Goal: Information Seeking & Learning: Learn about a topic

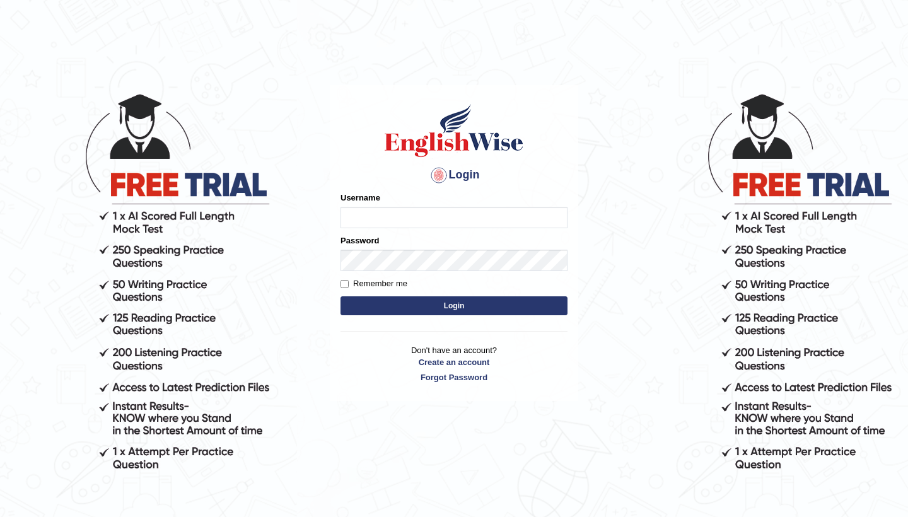
click at [465, 222] on input "Username" at bounding box center [454, 217] width 227 height 21
type input "n"
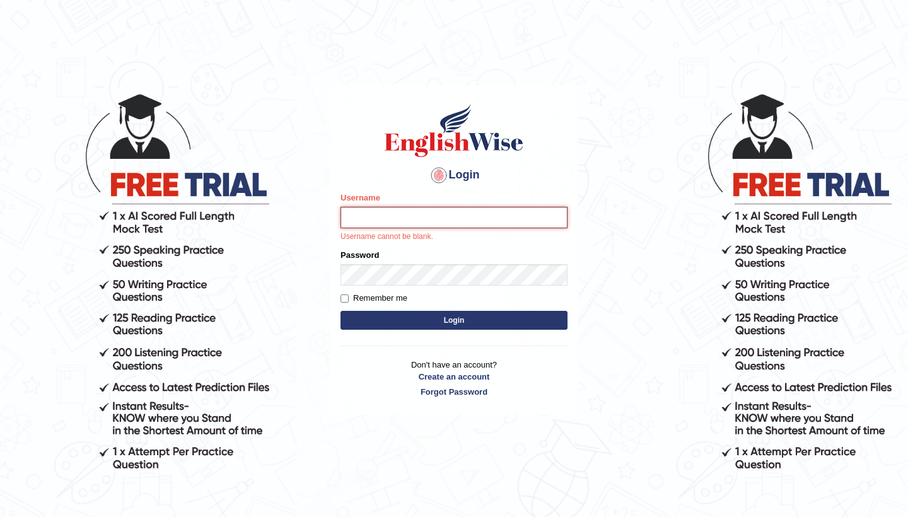
type input "joansherry_parramatta"
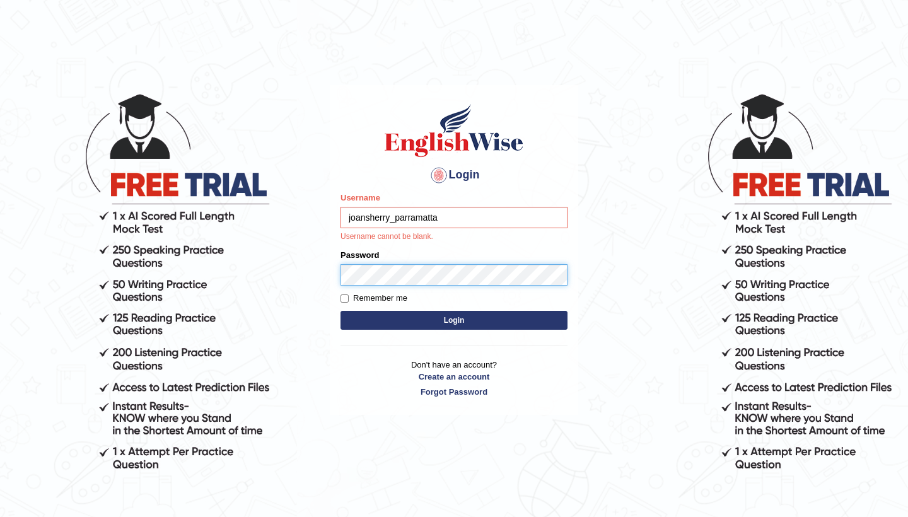
click at [454, 320] on button "Login" at bounding box center [454, 320] width 227 height 19
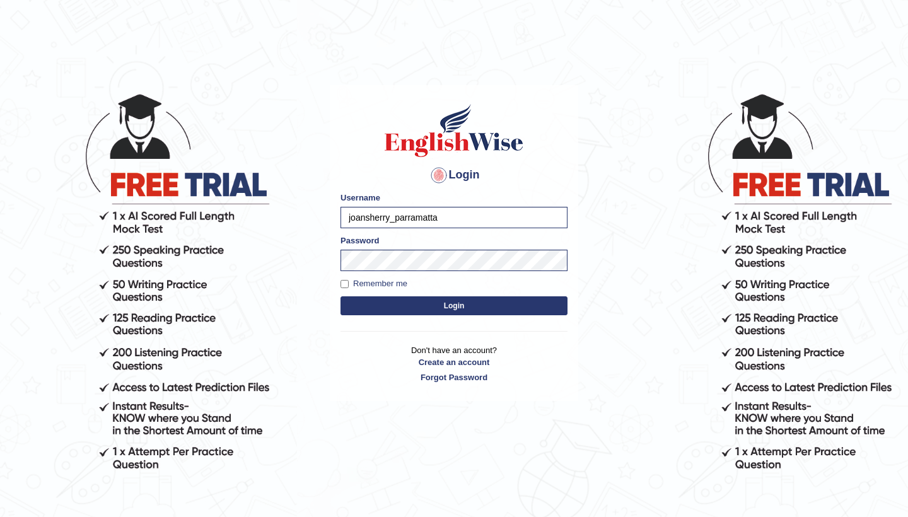
click at [422, 301] on button "Login" at bounding box center [454, 305] width 227 height 19
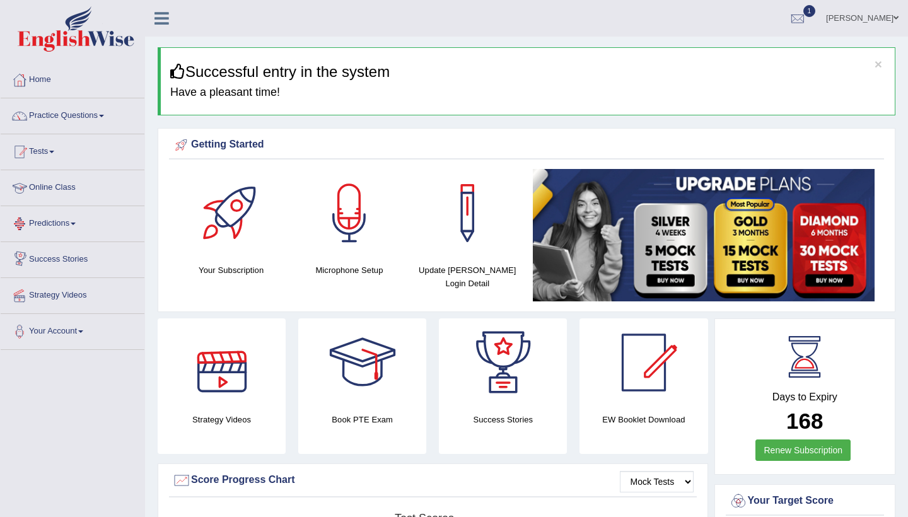
click at [58, 156] on link "Tests" at bounding box center [73, 150] width 144 height 32
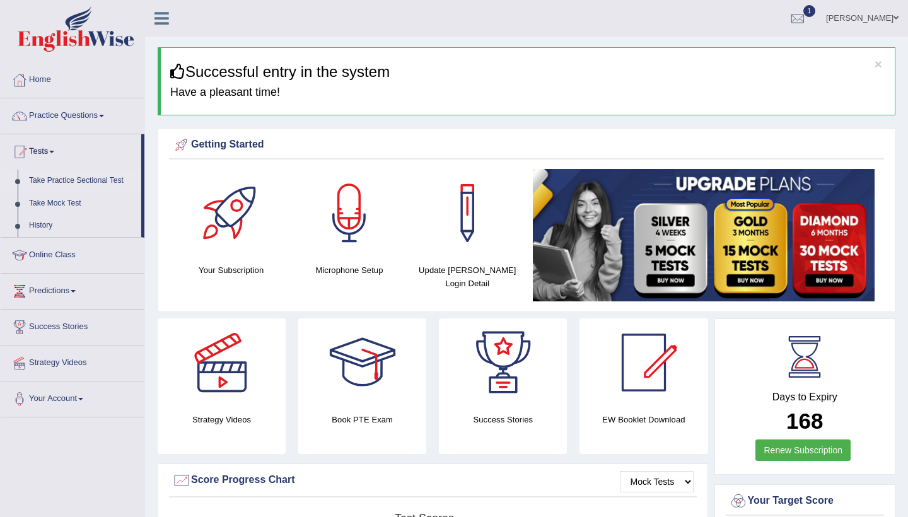
click at [64, 184] on link "Take Practice Sectional Test" at bounding box center [82, 181] width 118 height 23
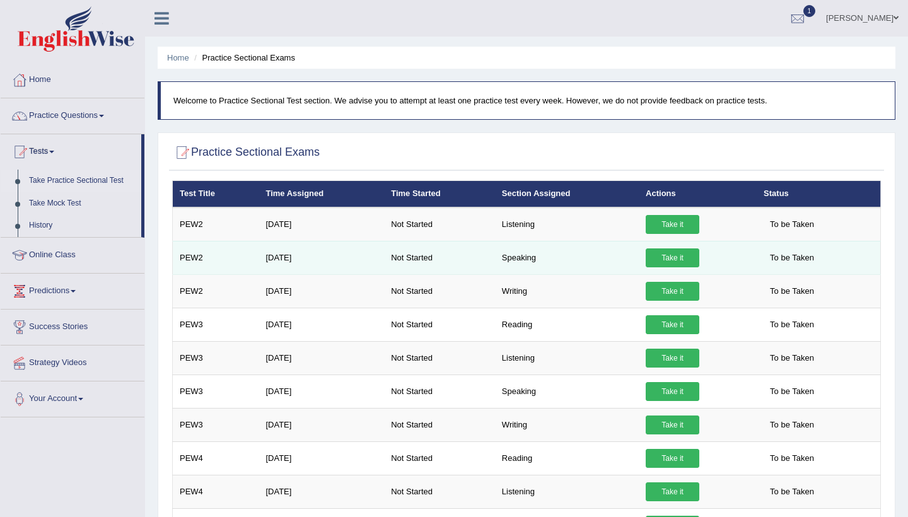
click at [665, 255] on link "Take it" at bounding box center [673, 257] width 54 height 19
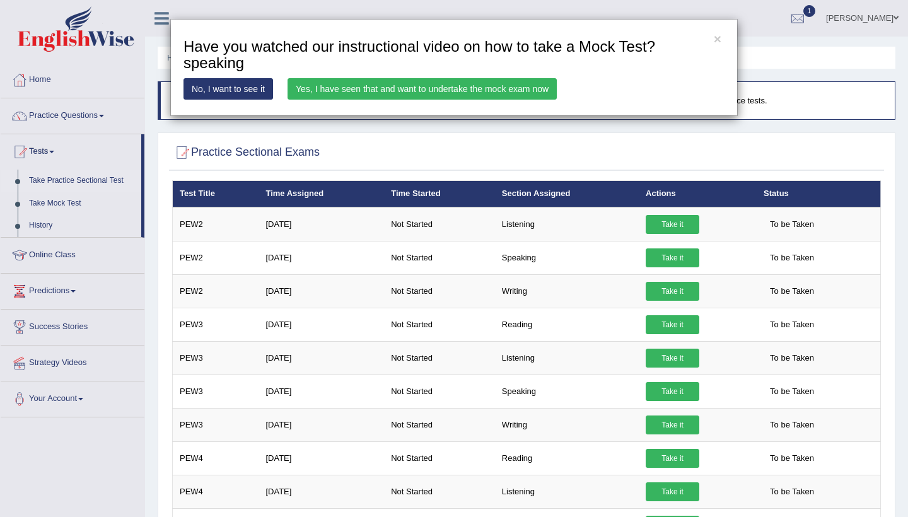
click at [330, 88] on link "Yes, I have seen that and want to undertake the mock exam now" at bounding box center [422, 88] width 269 height 21
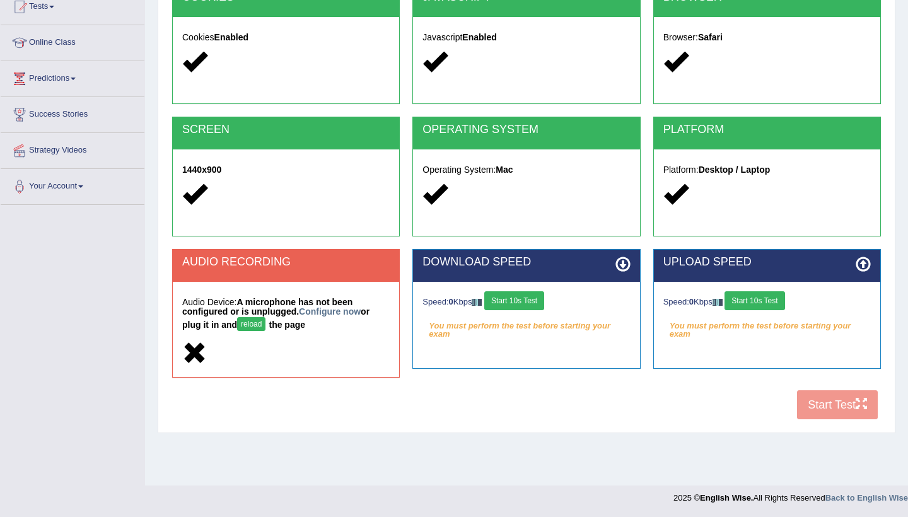
scroll to position [145, 0]
click at [245, 320] on button "reload" at bounding box center [251, 324] width 28 height 14
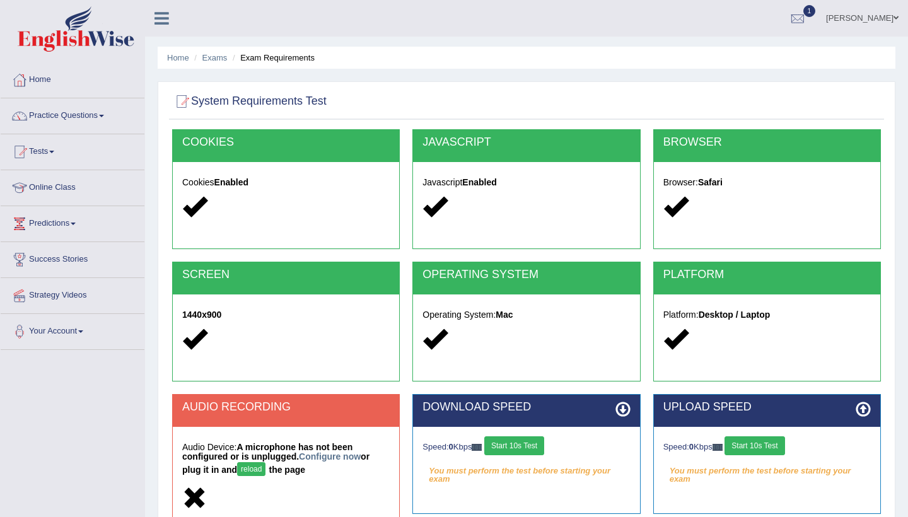
scroll to position [145, 0]
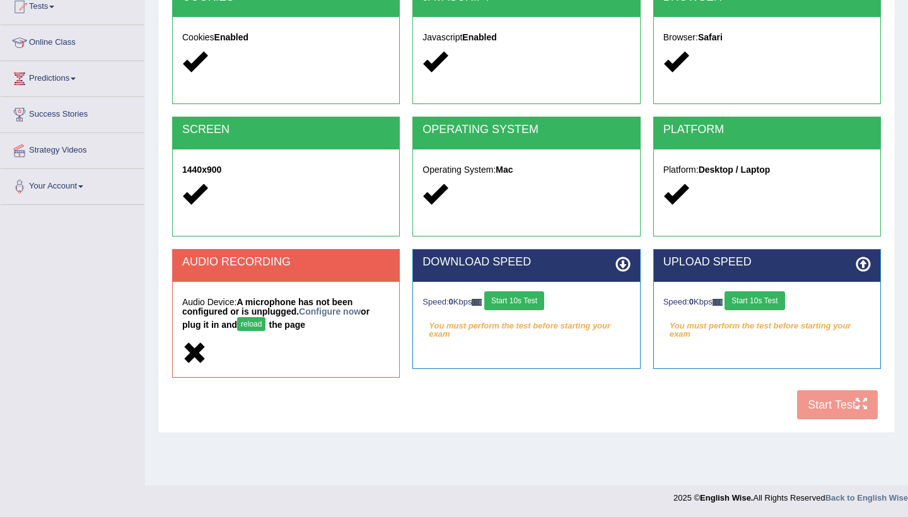
click at [264, 325] on button "reload" at bounding box center [251, 324] width 28 height 14
click at [326, 310] on link "Configure now" at bounding box center [330, 311] width 62 height 10
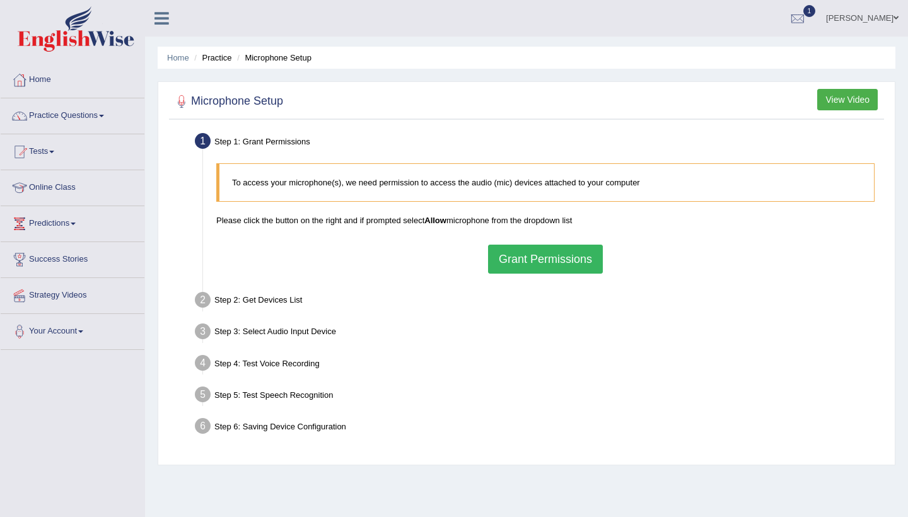
click at [554, 262] on button "Grant Permissions" at bounding box center [545, 259] width 115 height 29
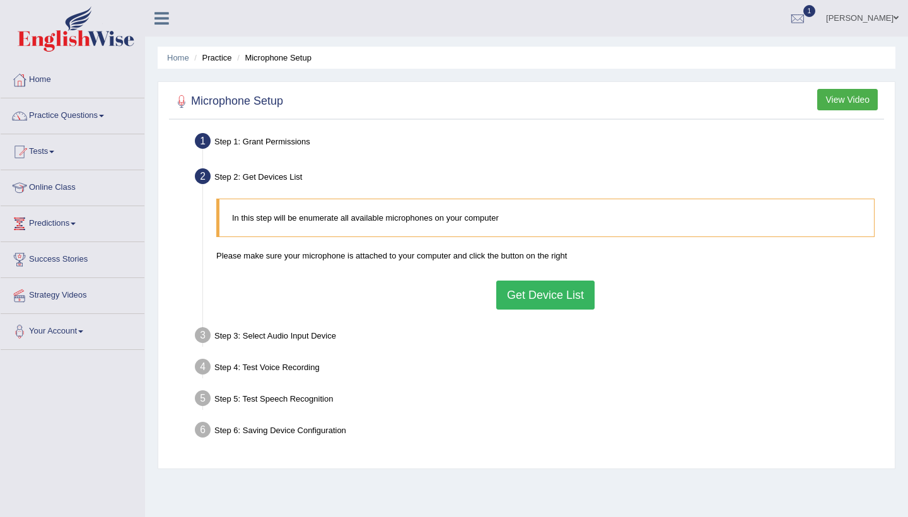
click at [523, 292] on button "Get Device List" at bounding box center [545, 295] width 98 height 29
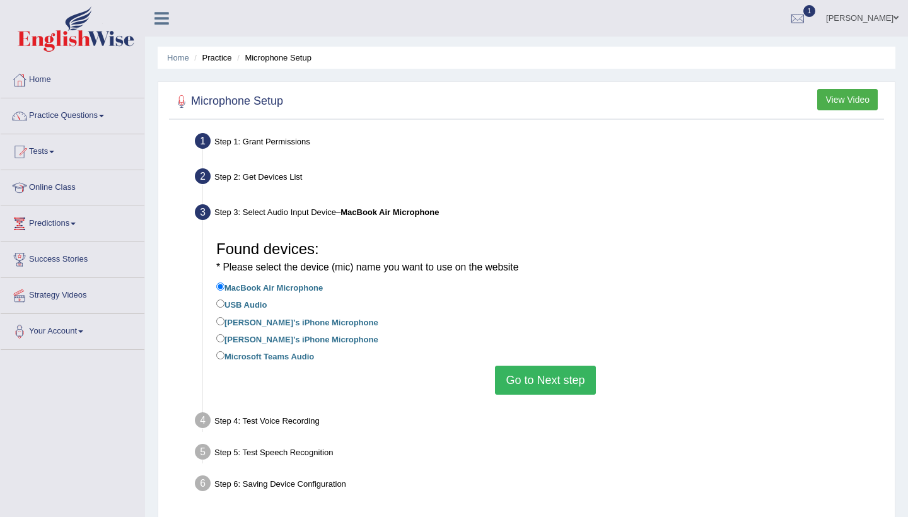
click at [250, 300] on label "USB Audio" at bounding box center [241, 304] width 50 height 14
click at [224, 300] on input "USB Audio" at bounding box center [220, 304] width 8 height 8
radio input "true"
click at [528, 366] on button "Go to Next step" at bounding box center [545, 380] width 100 height 29
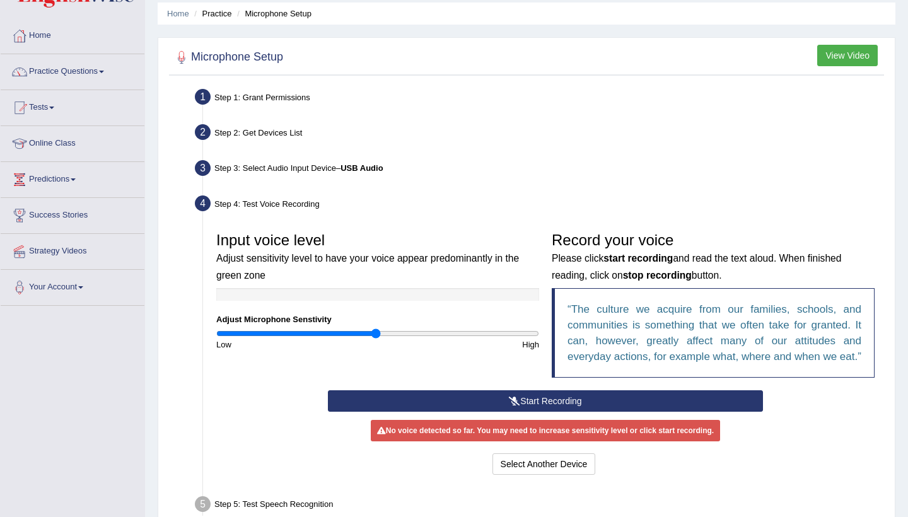
scroll to position [54, 0]
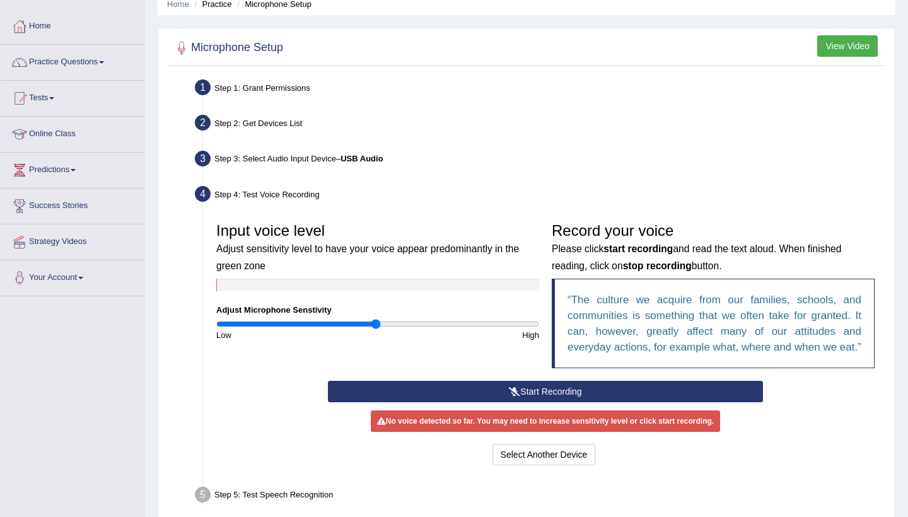
click at [537, 402] on button "Start Recording" at bounding box center [545, 391] width 434 height 21
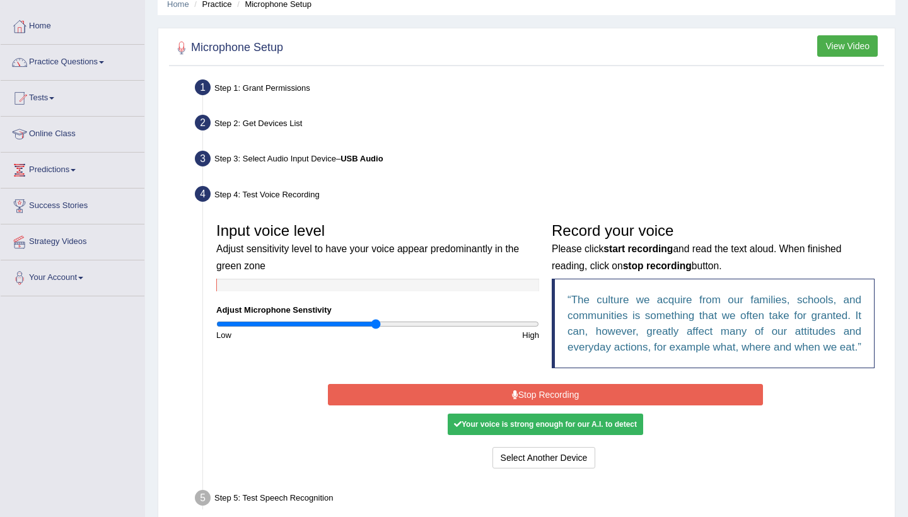
click at [537, 405] on button "Stop Recording" at bounding box center [545, 394] width 434 height 21
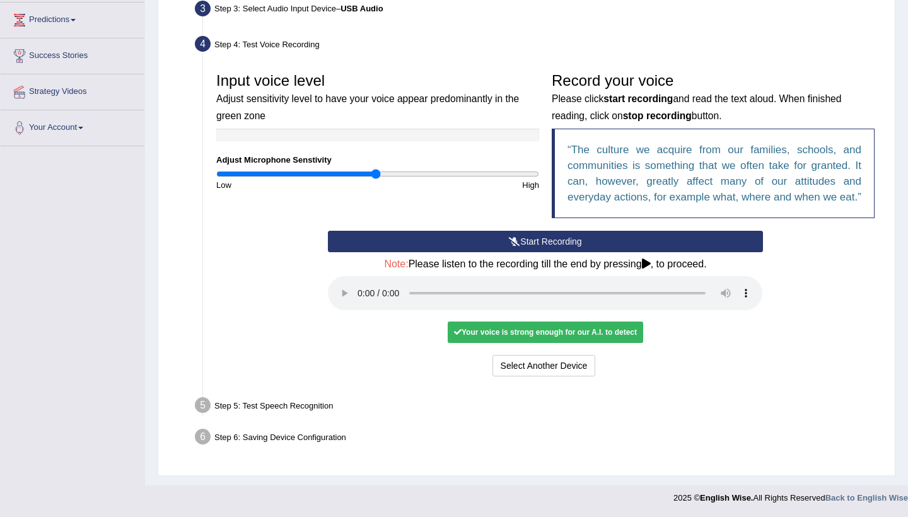
scroll to position [203, 0]
click at [629, 341] on div "Your voice is strong enough for our A.I. to detect" at bounding box center [545, 332] width 195 height 21
click at [668, 360] on div "Select Another Device Voice is ok. Go to Next step" at bounding box center [545, 368] width 434 height 25
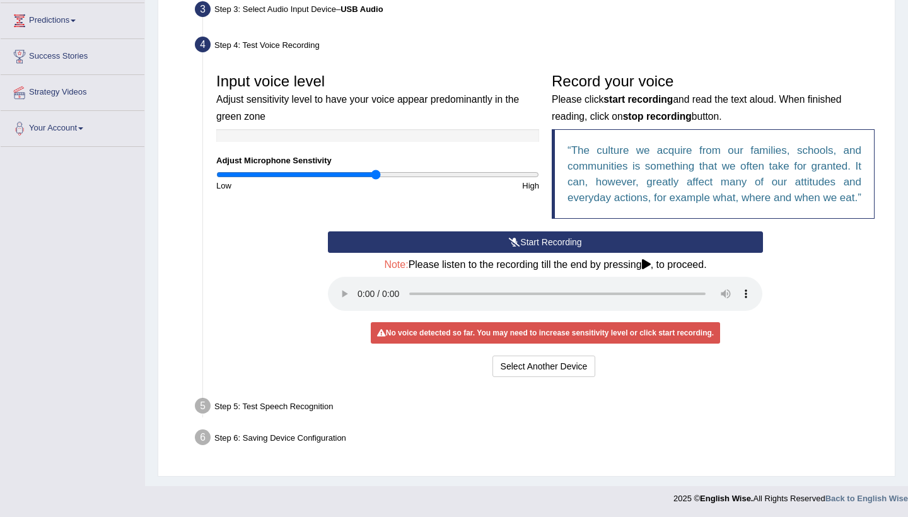
click at [376, 172] on input "range" at bounding box center [377, 175] width 323 height 10
type input "0.96"
click at [371, 172] on input "range" at bounding box center [377, 175] width 323 height 10
click at [656, 398] on div "Step 5: Test Speech Recognition" at bounding box center [539, 408] width 700 height 28
click at [359, 301] on audio at bounding box center [545, 294] width 434 height 34
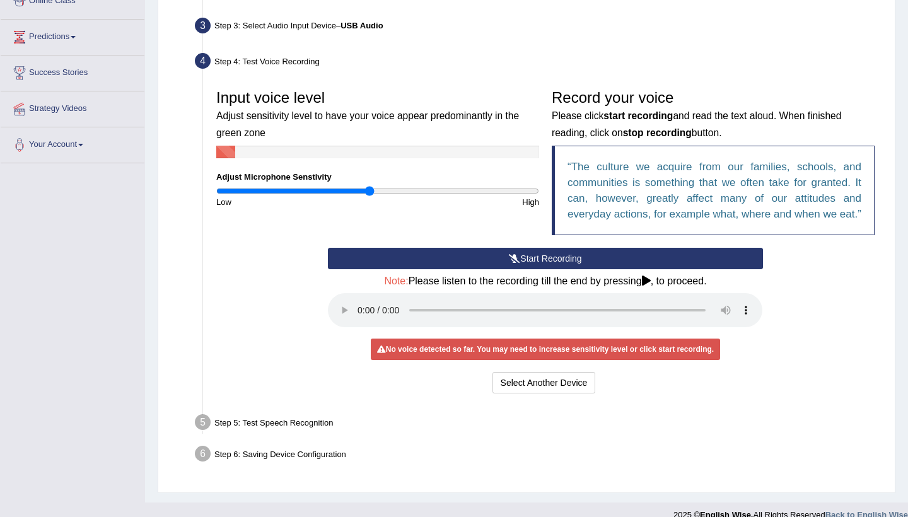
scroll to position [190, 0]
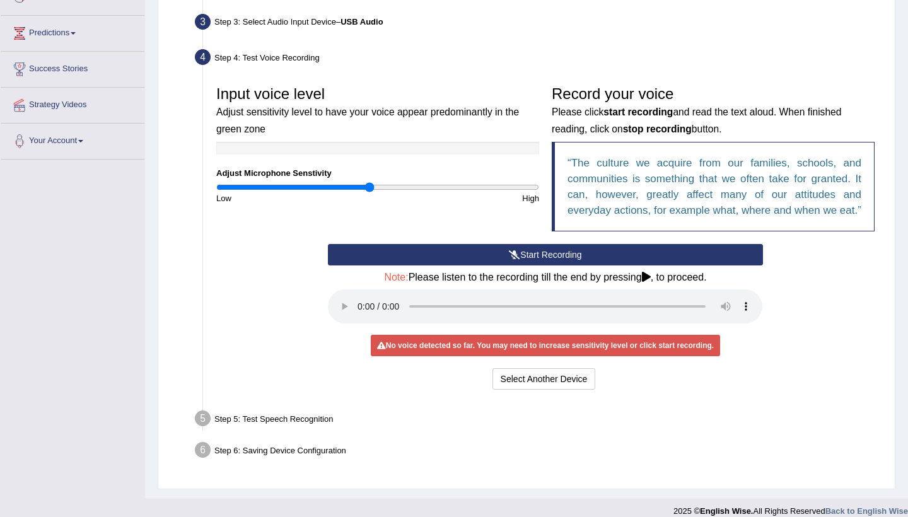
click at [606, 349] on div "No voice detected so far. You may need to increase sensitivity level or click s…" at bounding box center [545, 345] width 349 height 21
click at [522, 265] on button "Start Recording" at bounding box center [545, 254] width 434 height 21
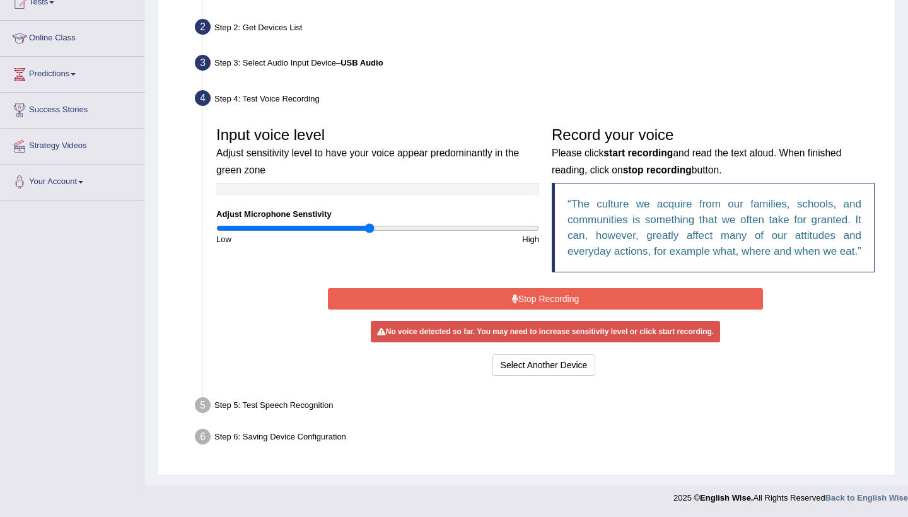
scroll to position [160, 0]
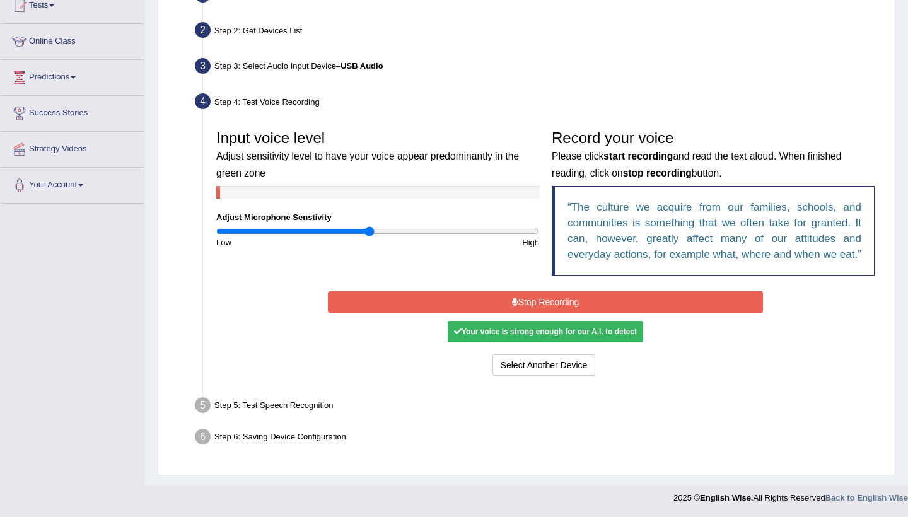
click at [539, 302] on button "Stop Recording" at bounding box center [545, 301] width 434 height 21
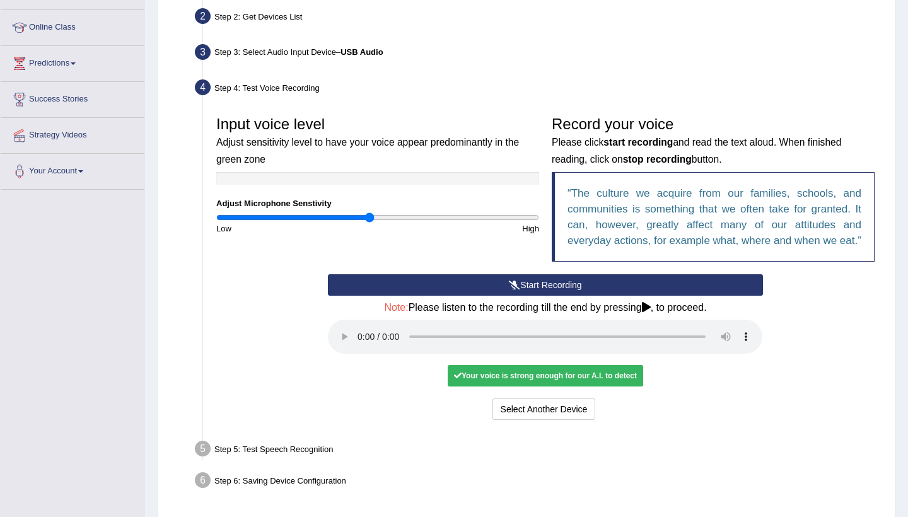
click at [339, 346] on audio at bounding box center [545, 337] width 434 height 34
click at [353, 346] on audio at bounding box center [545, 337] width 434 height 34
click at [359, 346] on audio at bounding box center [545, 337] width 434 height 34
click at [622, 410] on button "Voice is ok. Go to Next step" at bounding box center [598, 409] width 125 height 21
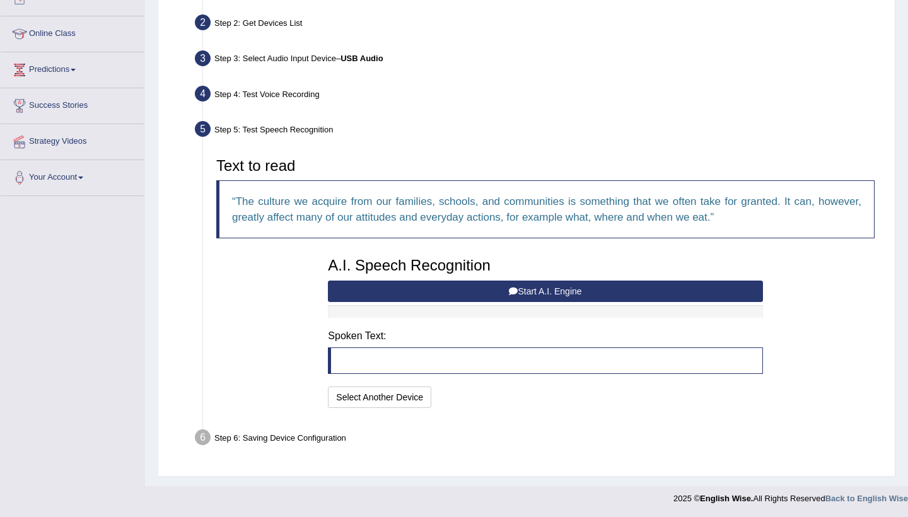
scroll to position [153, 0]
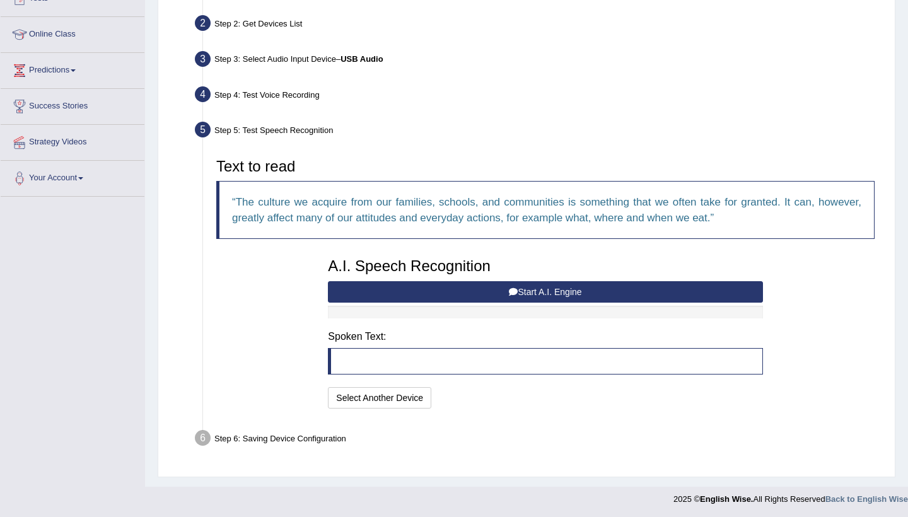
click at [482, 298] on button "Start A.I. Engine" at bounding box center [545, 291] width 434 height 21
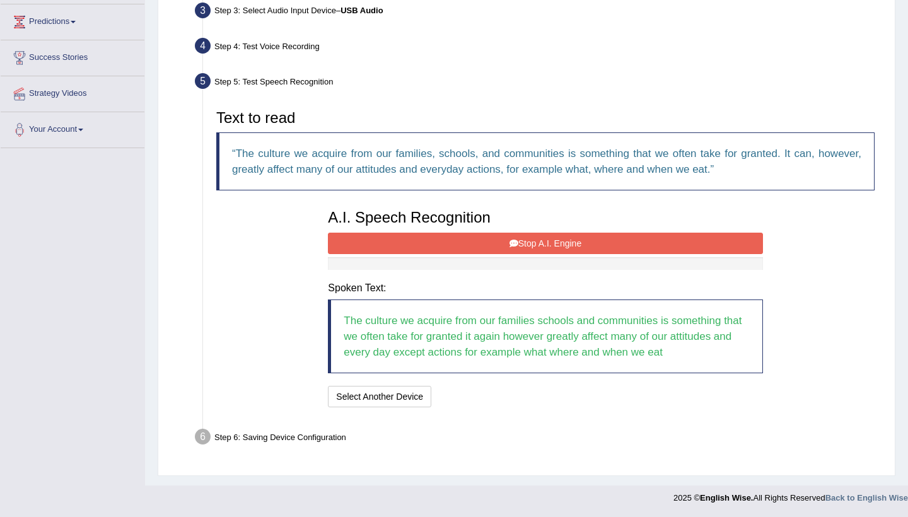
scroll to position [201, 0]
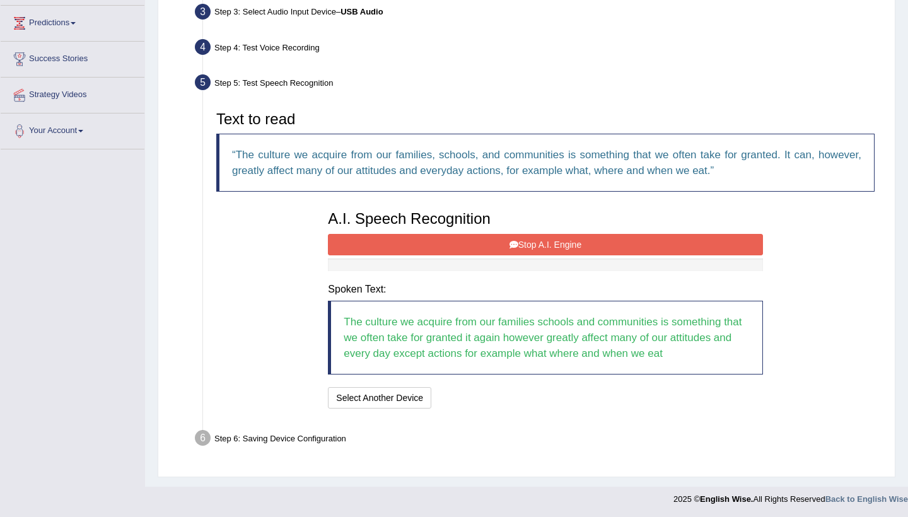
click at [561, 397] on div "I will practice without this feature Select Another Device Speech is ok. Go to …" at bounding box center [545, 399] width 434 height 25
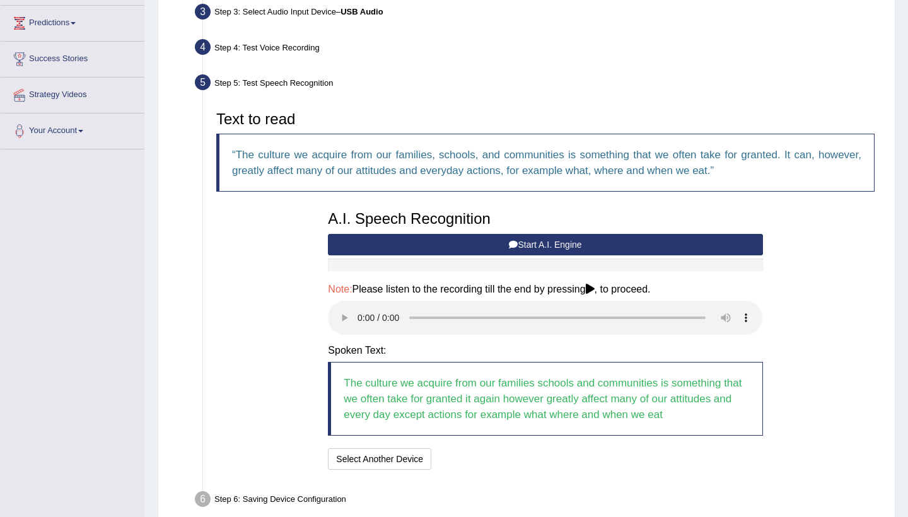
click at [359, 308] on audio at bounding box center [545, 318] width 434 height 34
click at [485, 310] on audio at bounding box center [545, 318] width 434 height 34
drag, startPoint x: 485, startPoint y: 310, endPoint x: 550, endPoint y: 310, distance: 65.6
click at [550, 310] on audio at bounding box center [545, 318] width 434 height 34
click at [540, 448] on button "Speech is ok. Go to Last step" at bounding box center [503, 458] width 132 height 21
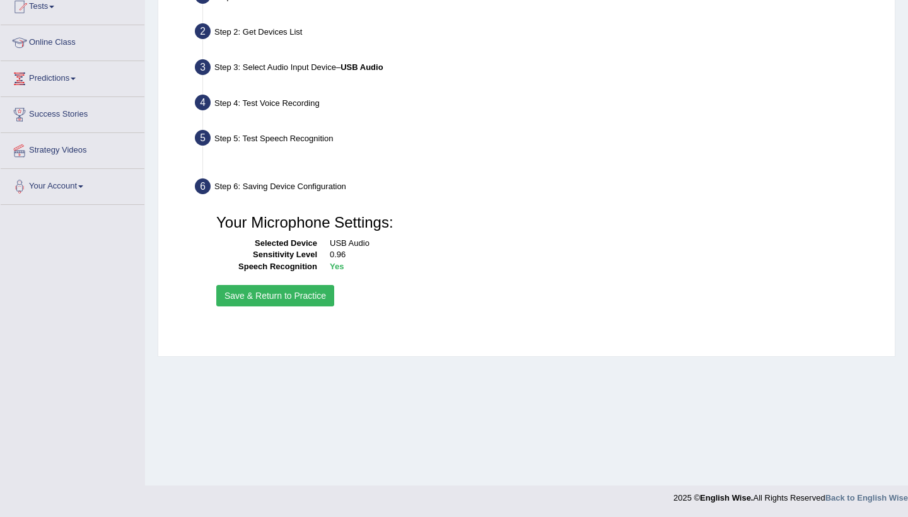
scroll to position [145, 0]
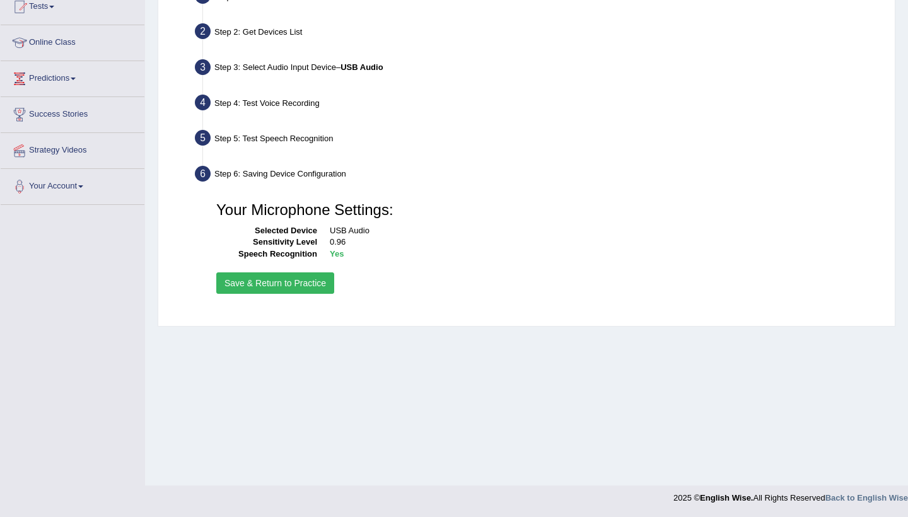
click at [312, 288] on button "Save & Return to Practice" at bounding box center [275, 282] width 118 height 21
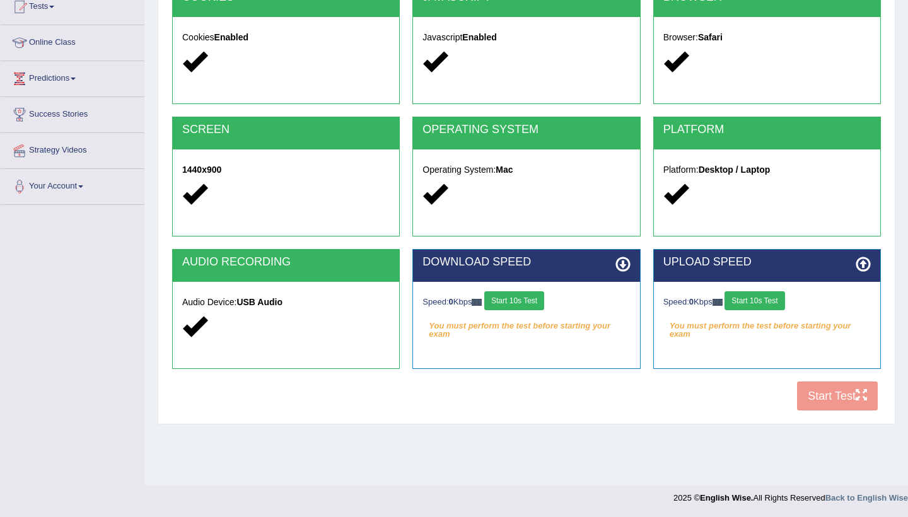
scroll to position [145, 0]
click at [542, 301] on button "Start 10s Test" at bounding box center [514, 300] width 60 height 19
click at [752, 308] on button "Start 10s Test" at bounding box center [755, 300] width 60 height 19
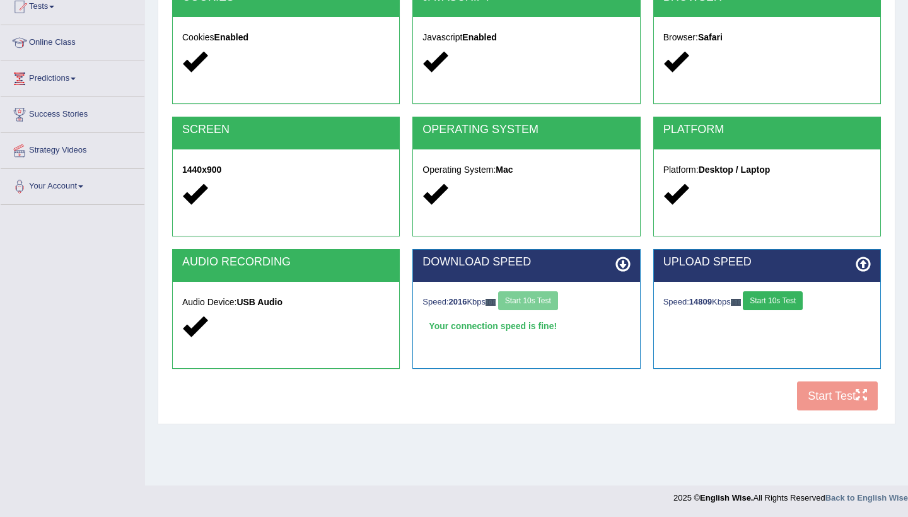
click at [784, 304] on button "Start 10s Test" at bounding box center [773, 300] width 60 height 19
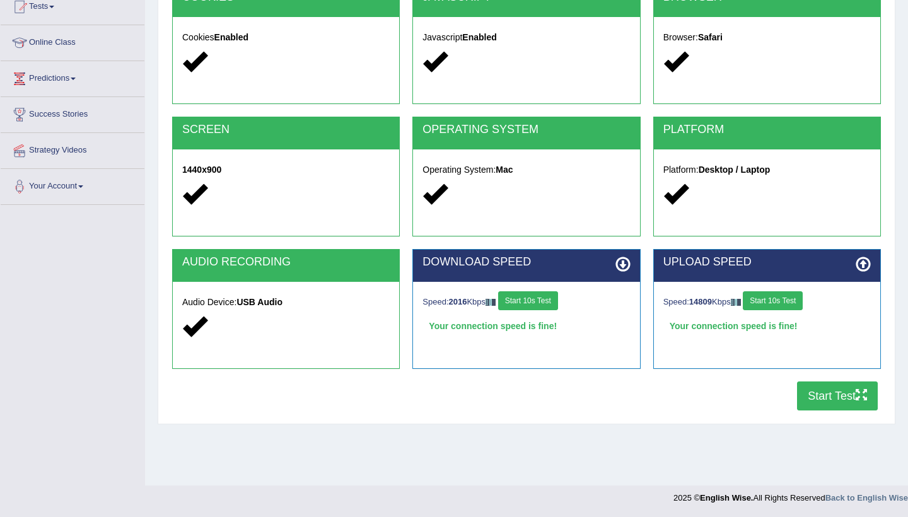
click at [817, 393] on button "Start Test" at bounding box center [837, 396] width 81 height 29
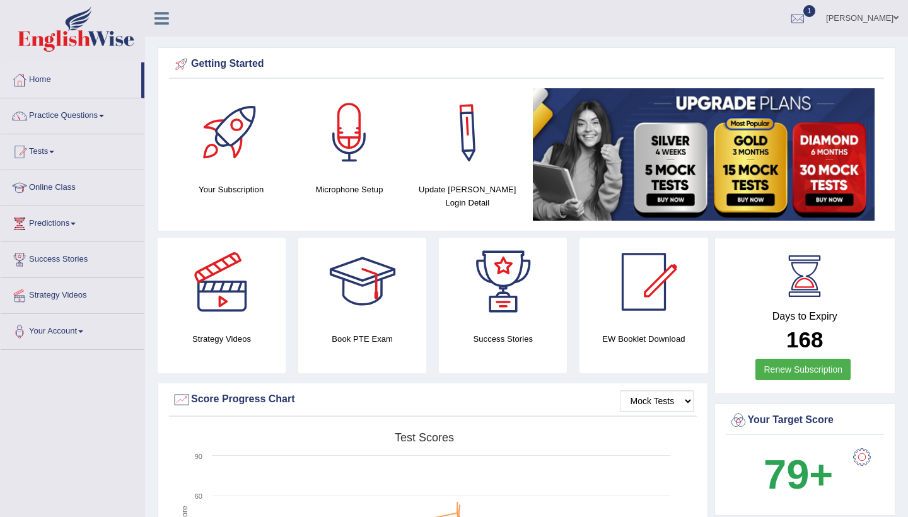
click at [354, 139] on div at bounding box center [349, 132] width 88 height 88
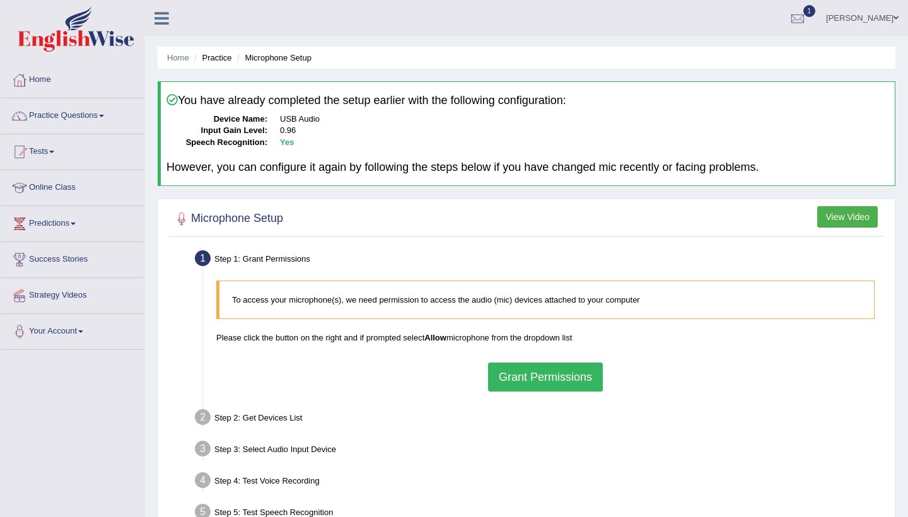
click at [513, 363] on button "Grant Permissions" at bounding box center [545, 377] width 115 height 29
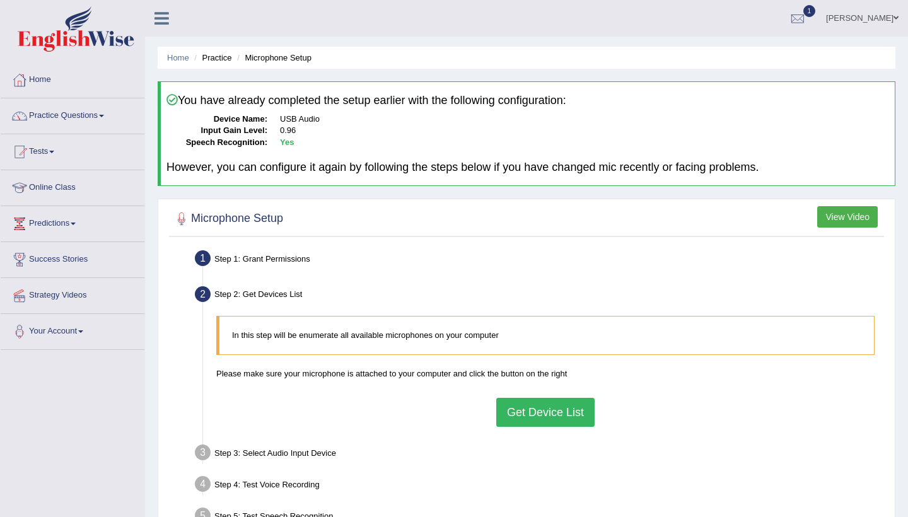
click at [525, 414] on button "Get Device List" at bounding box center [545, 412] width 98 height 29
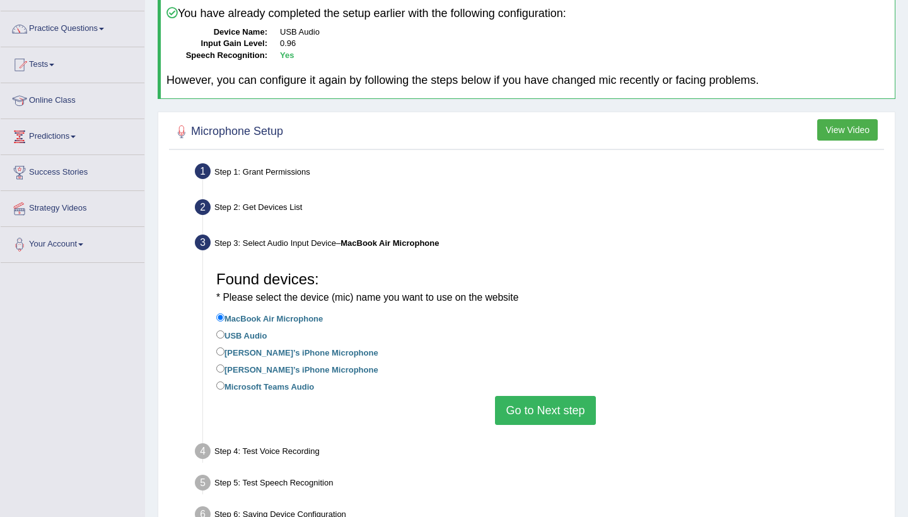
scroll to position [90, 0]
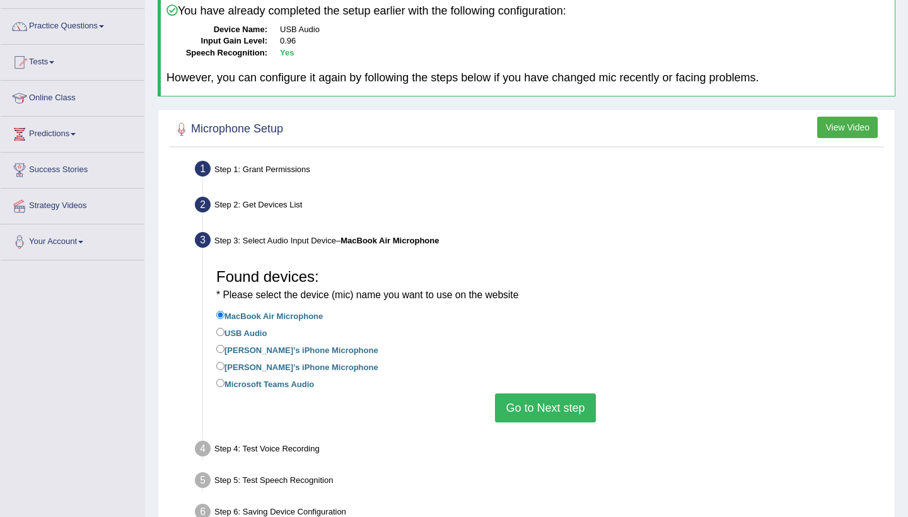
click at [250, 342] on label "Nicole Anne’s iPhone Microphone" at bounding box center [297, 349] width 162 height 14
click at [224, 345] on input "Nicole Anne’s iPhone Microphone" at bounding box center [220, 349] width 8 height 8
radio input "true"
click at [248, 329] on label "USB Audio" at bounding box center [241, 332] width 50 height 14
click at [224, 329] on input "USB Audio" at bounding box center [220, 332] width 8 height 8
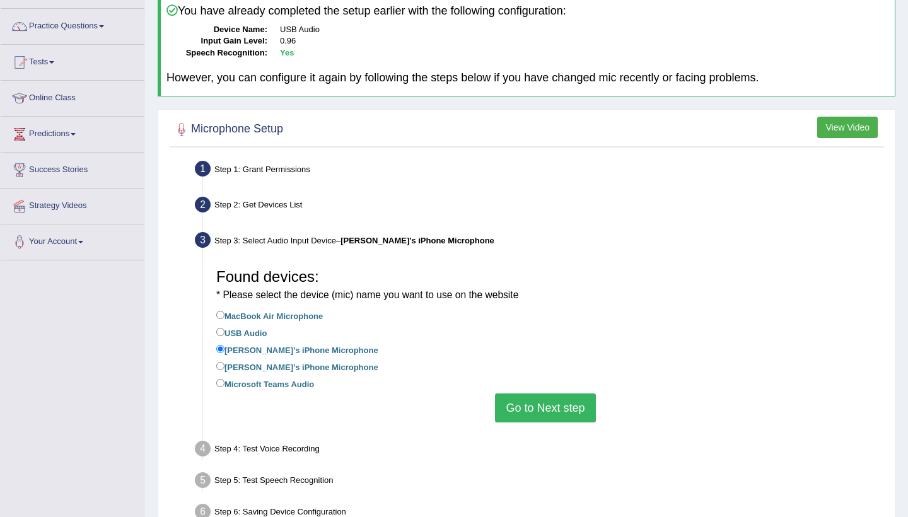
radio input "true"
click at [568, 399] on button "Go to Next step" at bounding box center [545, 407] width 100 height 29
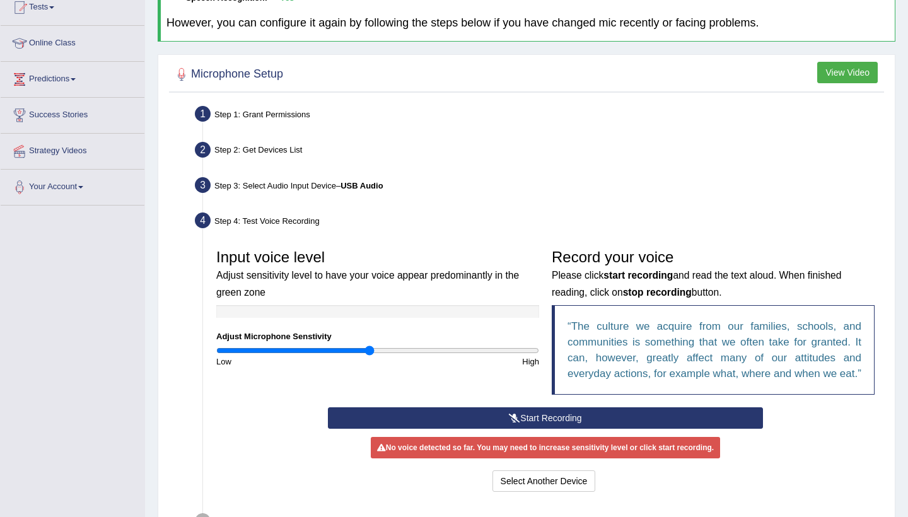
scroll to position [158, 0]
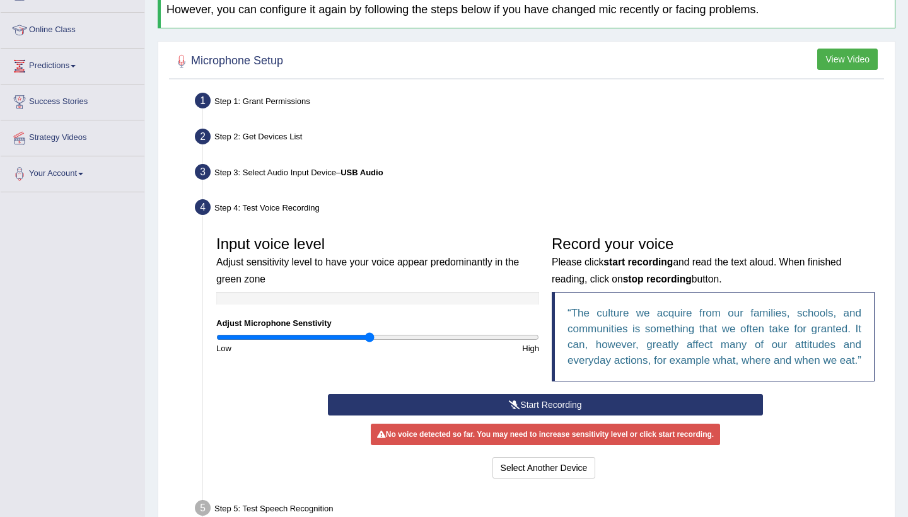
click at [547, 416] on button "Start Recording" at bounding box center [545, 404] width 434 height 21
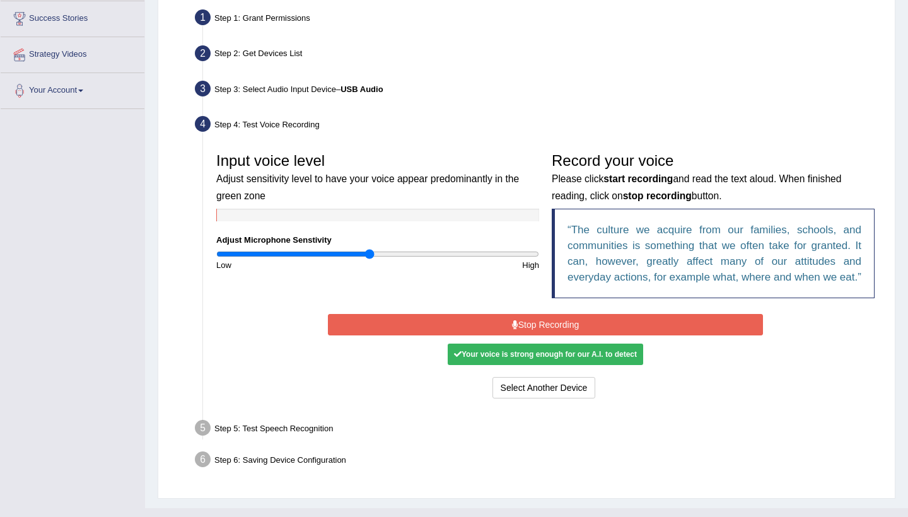
scroll to position [256, 0]
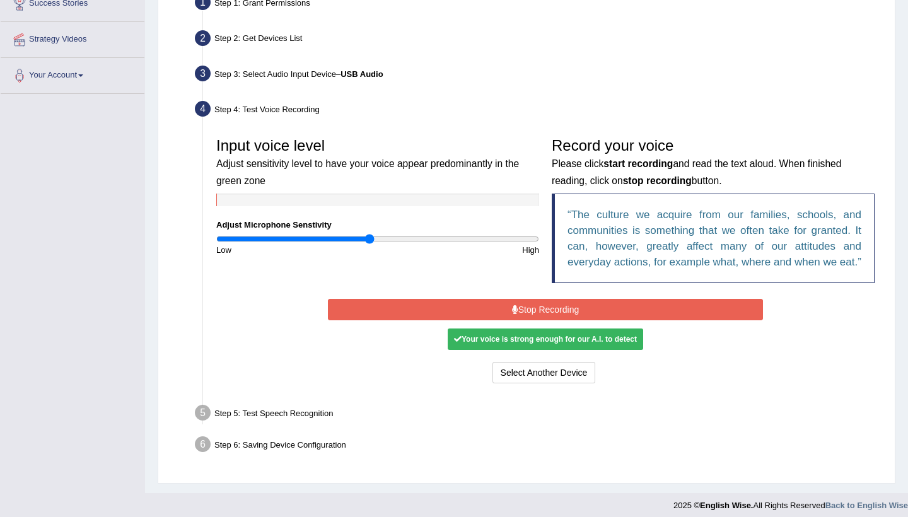
click at [563, 320] on button "Stop Recording" at bounding box center [545, 309] width 434 height 21
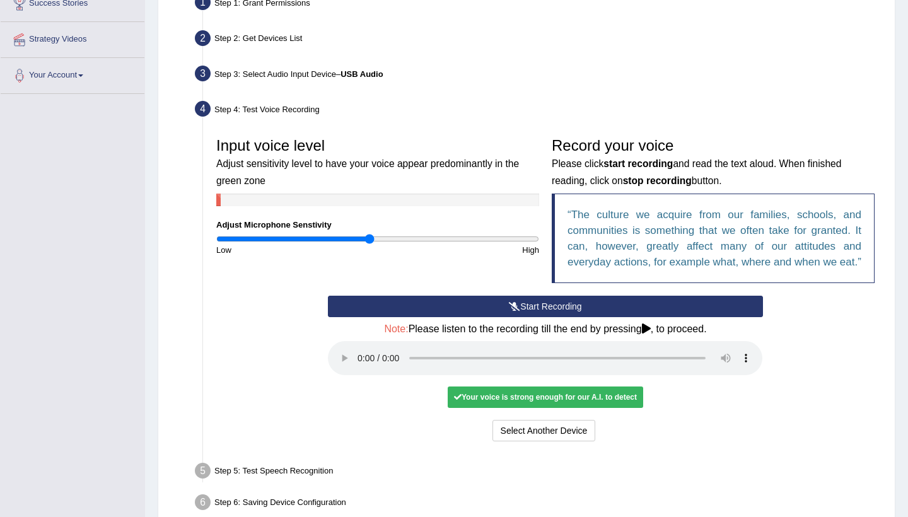
click at [361, 360] on audio at bounding box center [545, 358] width 434 height 34
click at [564, 313] on button "Start Recording" at bounding box center [545, 306] width 434 height 21
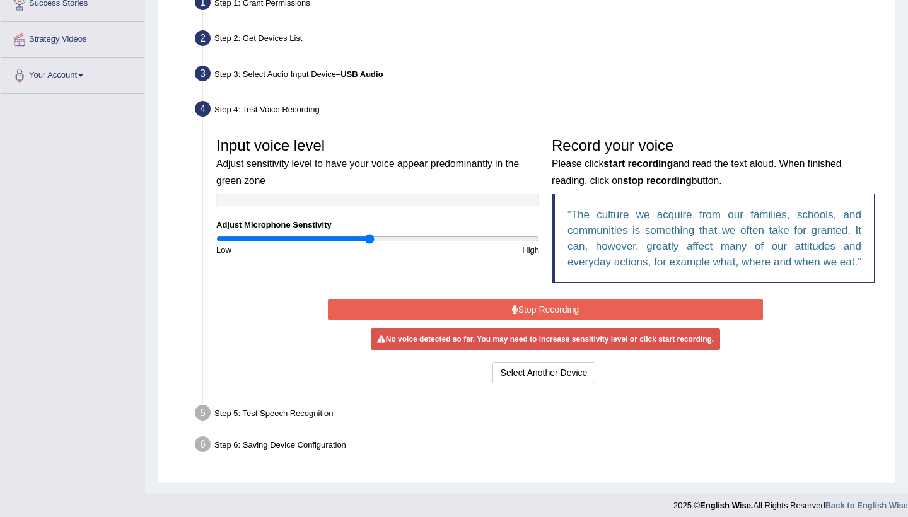
click at [559, 320] on button "Stop Recording" at bounding box center [545, 309] width 434 height 21
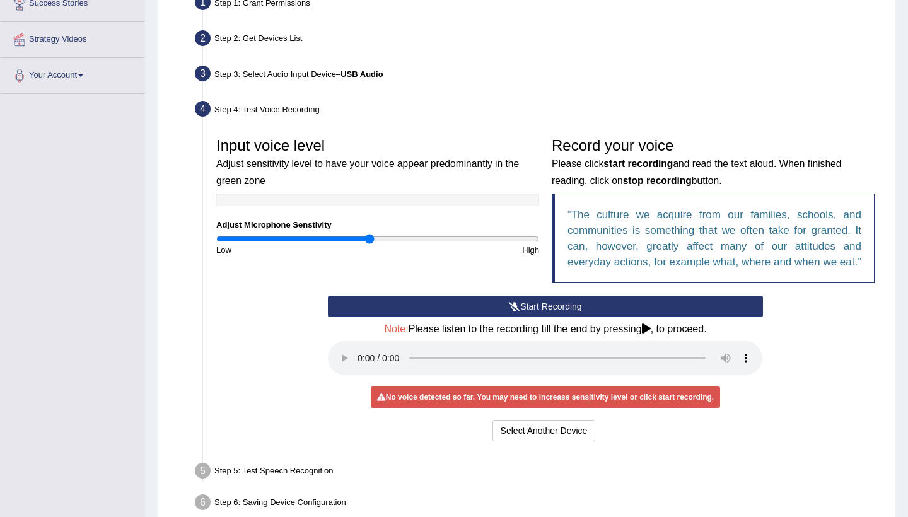
click at [559, 317] on button "Start Recording" at bounding box center [545, 306] width 434 height 21
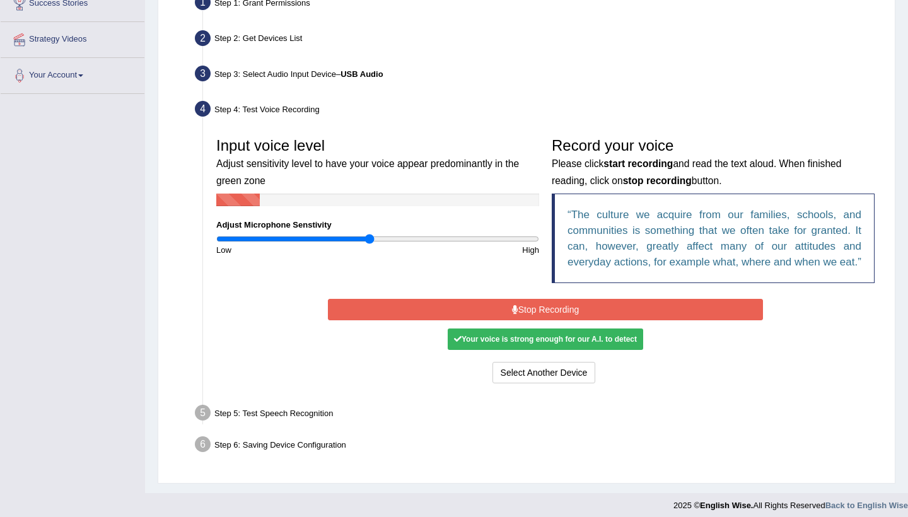
click at [559, 320] on button "Stop Recording" at bounding box center [545, 309] width 434 height 21
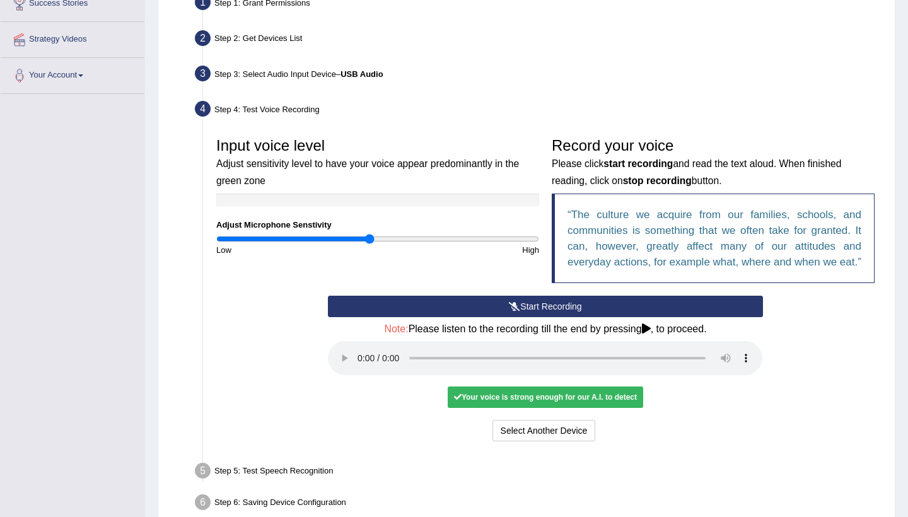
click at [364, 367] on audio at bounding box center [545, 358] width 434 height 34
click at [363, 365] on audio at bounding box center [545, 358] width 434 height 34
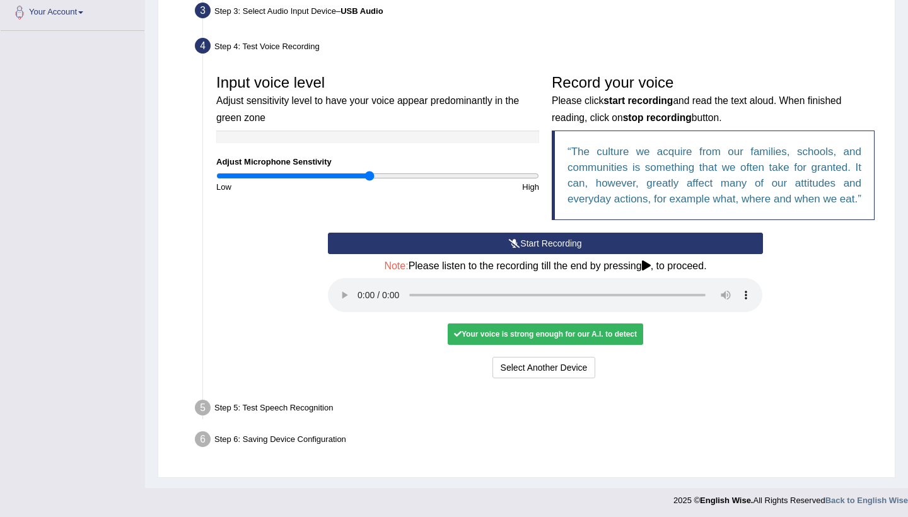
scroll to position [318, 0]
click at [643, 303] on audio at bounding box center [545, 296] width 434 height 34
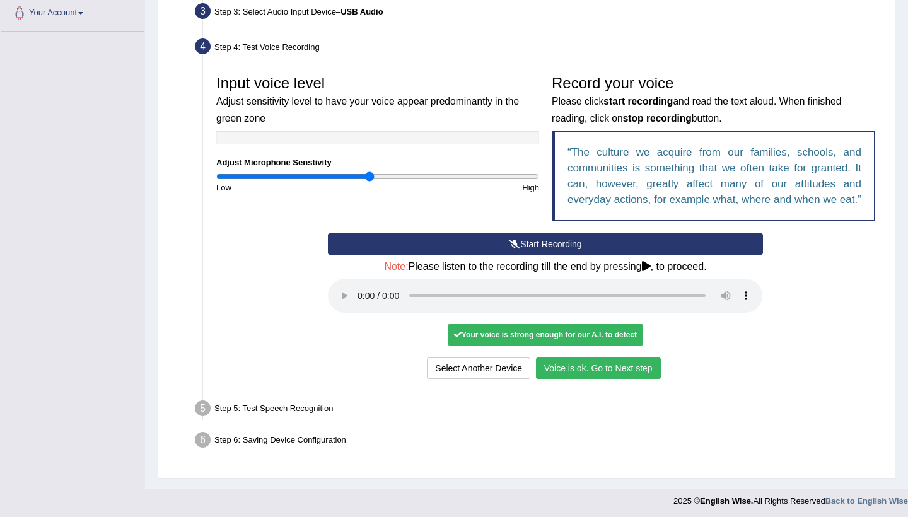
click at [600, 364] on button "Voice is ok. Go to Next step" at bounding box center [598, 368] width 125 height 21
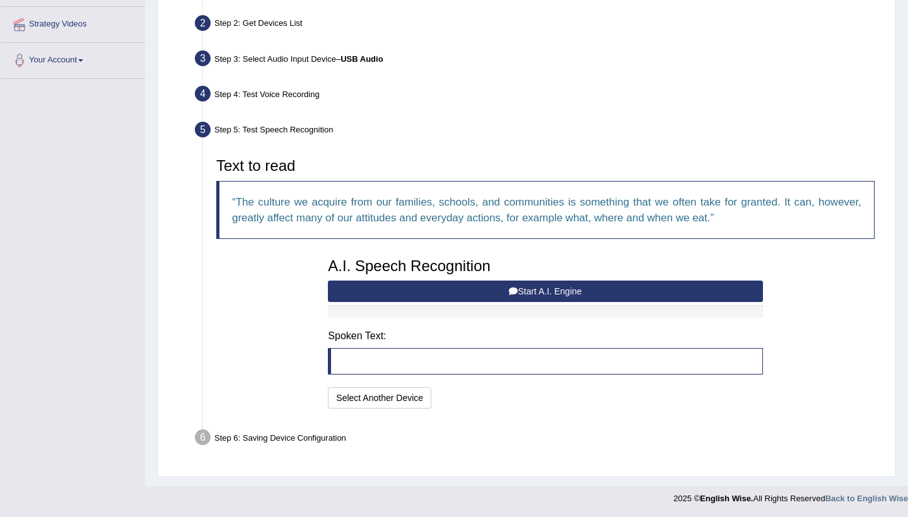
scroll to position [269, 0]
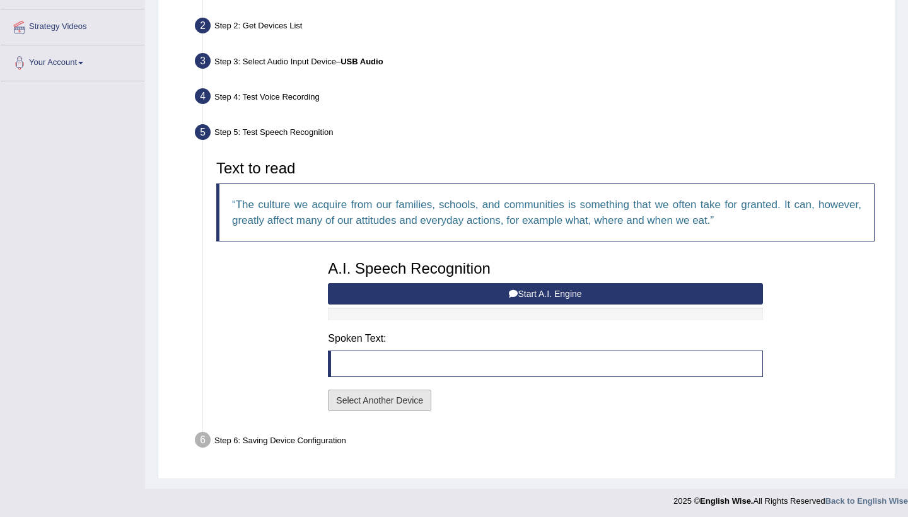
click at [399, 404] on button "Select Another Device" at bounding box center [379, 400] width 103 height 21
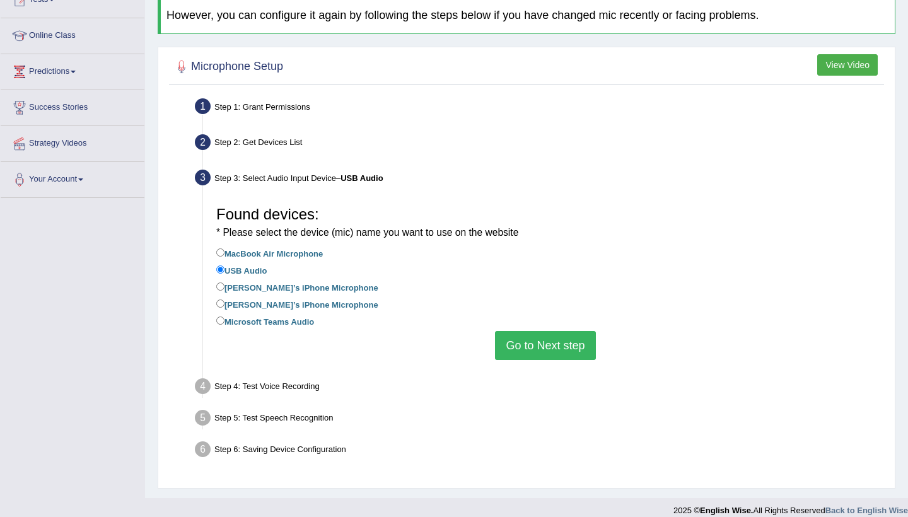
scroll to position [151, 0]
click at [566, 332] on button "Go to Next step" at bounding box center [545, 346] width 100 height 29
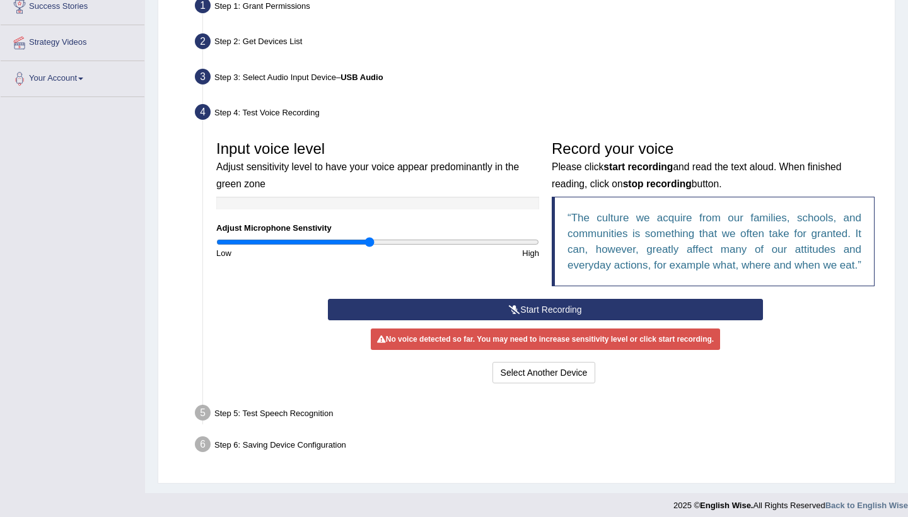
scroll to position [268, 0]
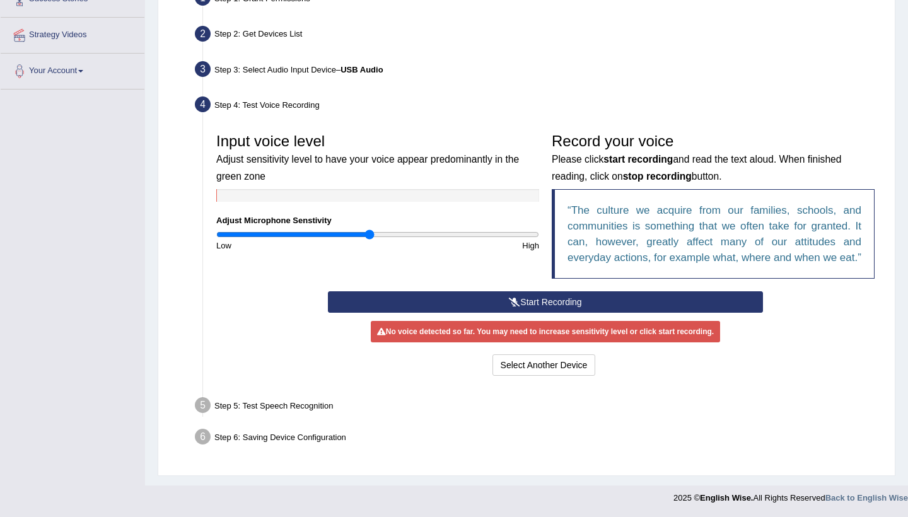
click at [257, 404] on div "Step 5: Test Speech Recognition" at bounding box center [539, 407] width 700 height 28
click at [247, 412] on div "Step 5: Test Speech Recognition" at bounding box center [539, 407] width 700 height 28
click at [559, 311] on button "Start Recording" at bounding box center [545, 301] width 434 height 21
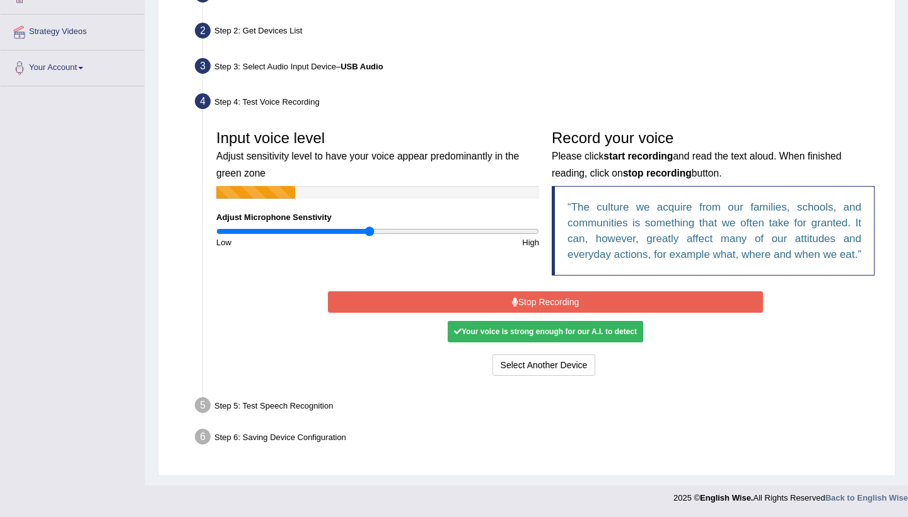
click at [559, 311] on button "Stop Recording" at bounding box center [545, 301] width 434 height 21
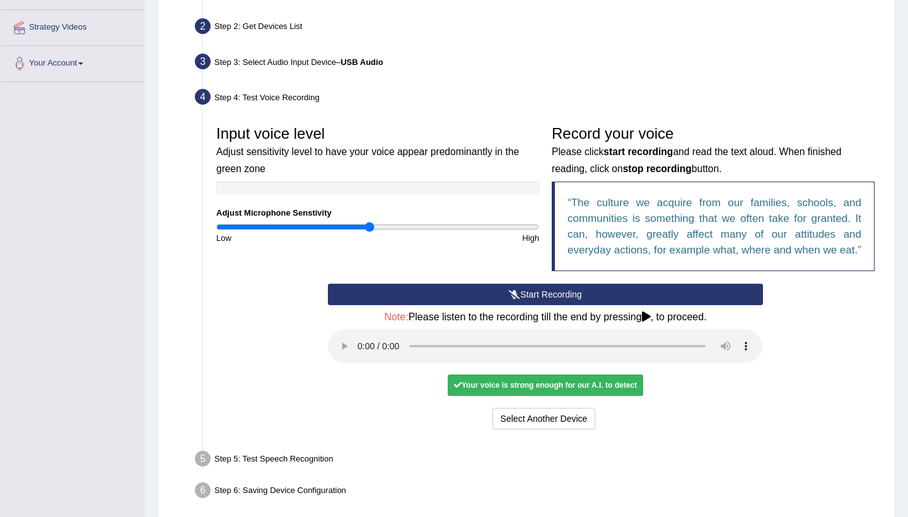
click at [364, 352] on audio at bounding box center [545, 346] width 434 height 34
click at [367, 352] on audio at bounding box center [545, 346] width 434 height 34
click at [361, 351] on audio at bounding box center [545, 346] width 434 height 34
click at [615, 354] on audio at bounding box center [545, 346] width 434 height 34
click at [609, 420] on button "Voice is ok. Go to Next step" at bounding box center [598, 418] width 125 height 21
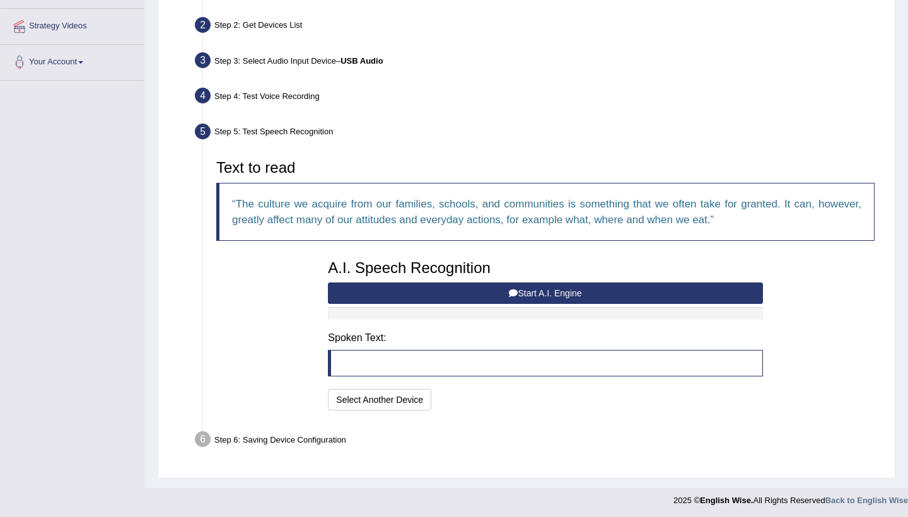
scroll to position [269, 0]
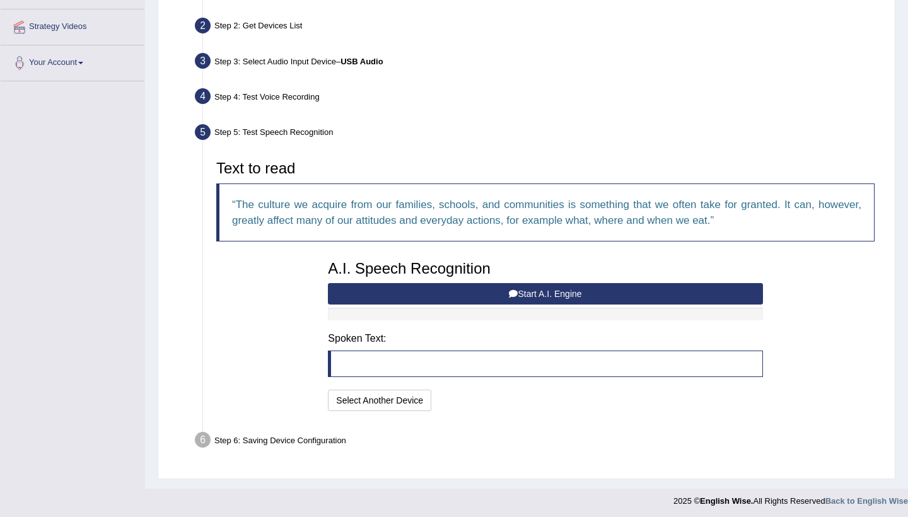
click at [538, 288] on button "Start A.I. Engine" at bounding box center [545, 293] width 434 height 21
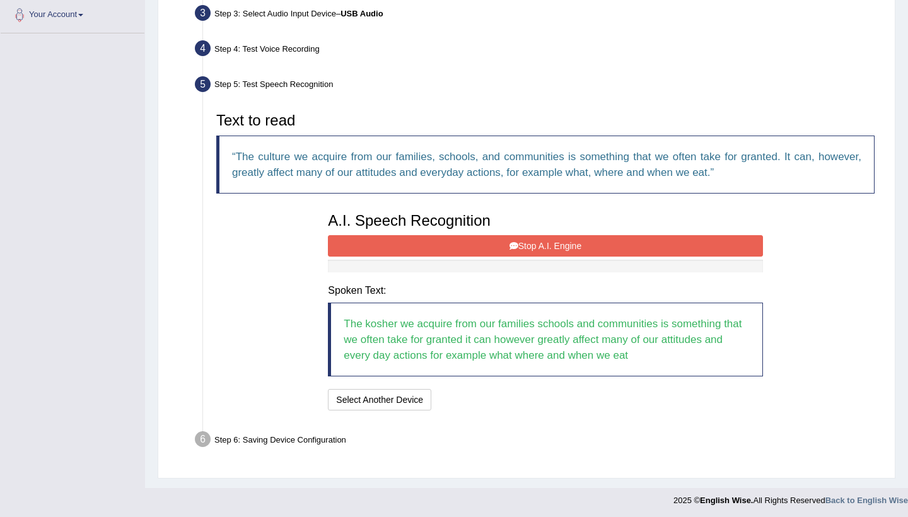
scroll to position [316, 0]
click at [666, 243] on button "Stop A.I. Engine" at bounding box center [545, 246] width 434 height 21
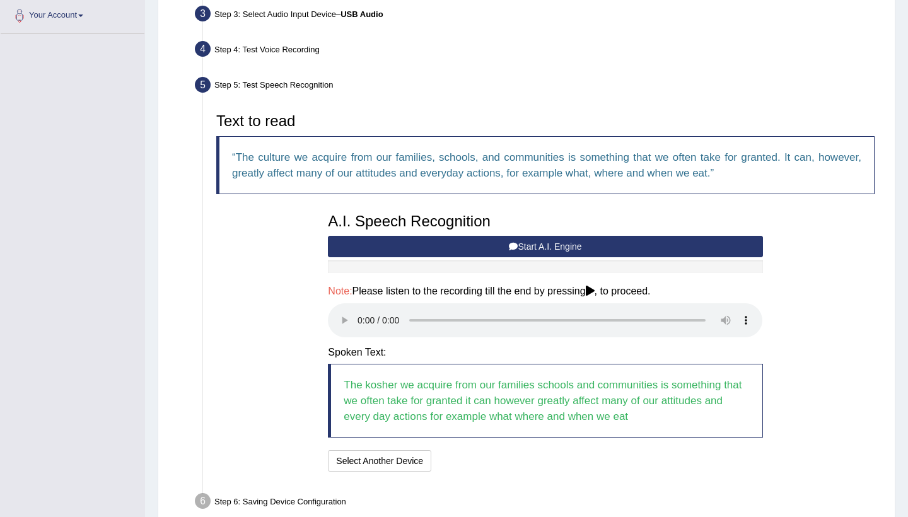
click at [494, 318] on audio at bounding box center [545, 320] width 434 height 34
click at [360, 310] on audio at bounding box center [545, 320] width 434 height 34
drag, startPoint x: 460, startPoint y: 309, endPoint x: 651, endPoint y: 315, distance: 191.8
click at [651, 315] on audio at bounding box center [545, 320] width 434 height 34
click at [537, 450] on button "Speech is ok. Go to Last step" at bounding box center [503, 460] width 132 height 21
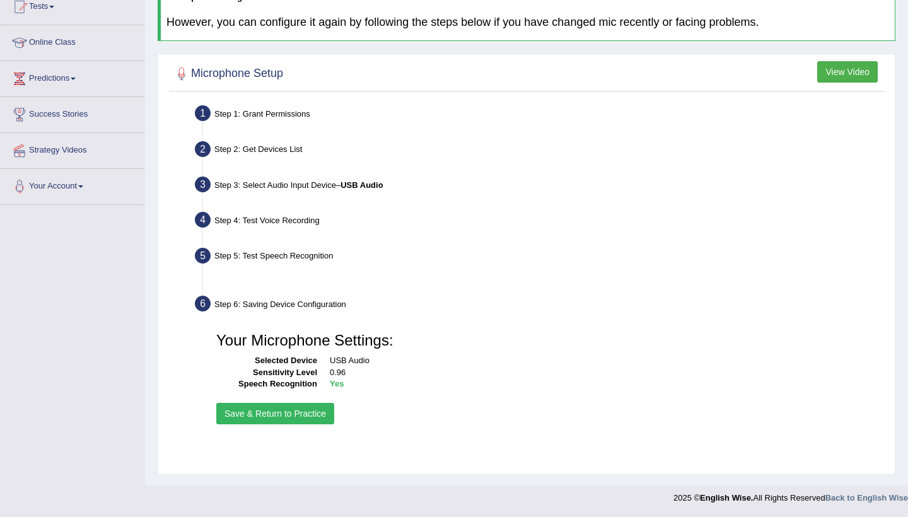
scroll to position [145, 0]
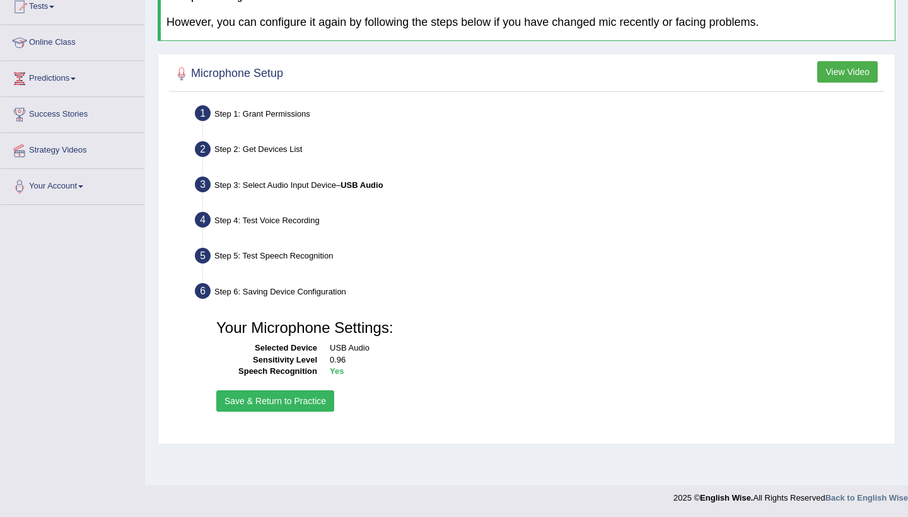
click at [295, 405] on button "Save & Return to Practice" at bounding box center [275, 400] width 118 height 21
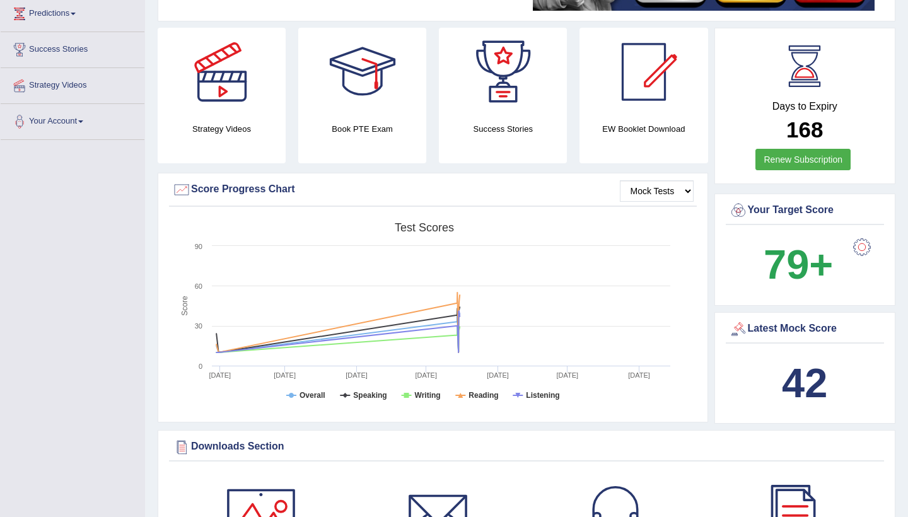
scroll to position [211, 0]
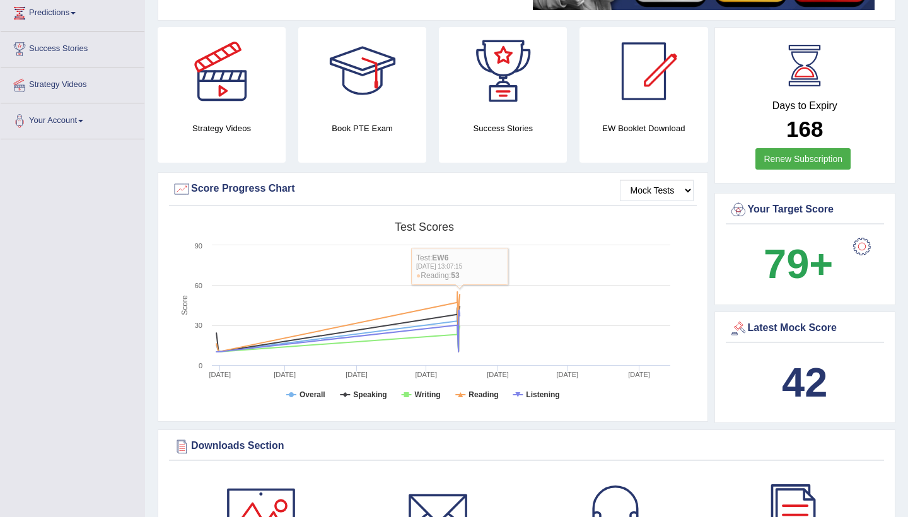
click at [868, 247] on div at bounding box center [861, 246] width 25 height 25
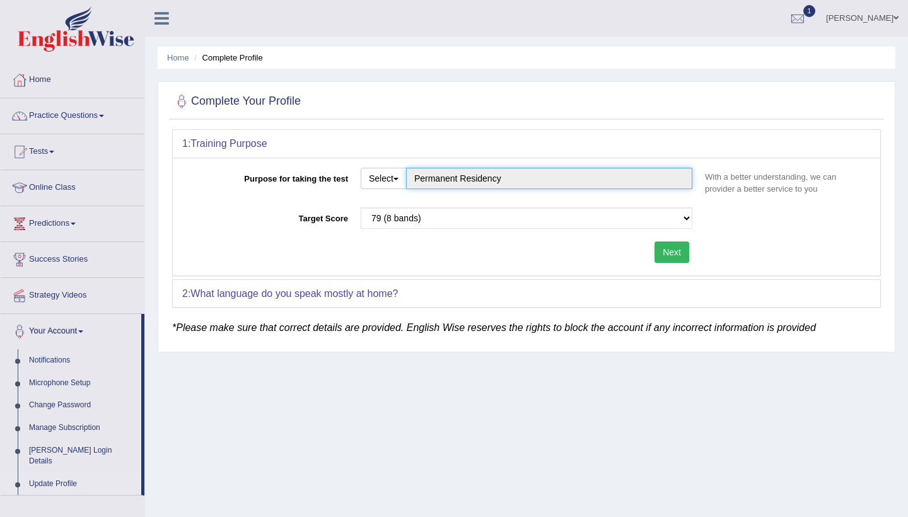
click at [453, 182] on input "Permanent Residency" at bounding box center [549, 178] width 286 height 21
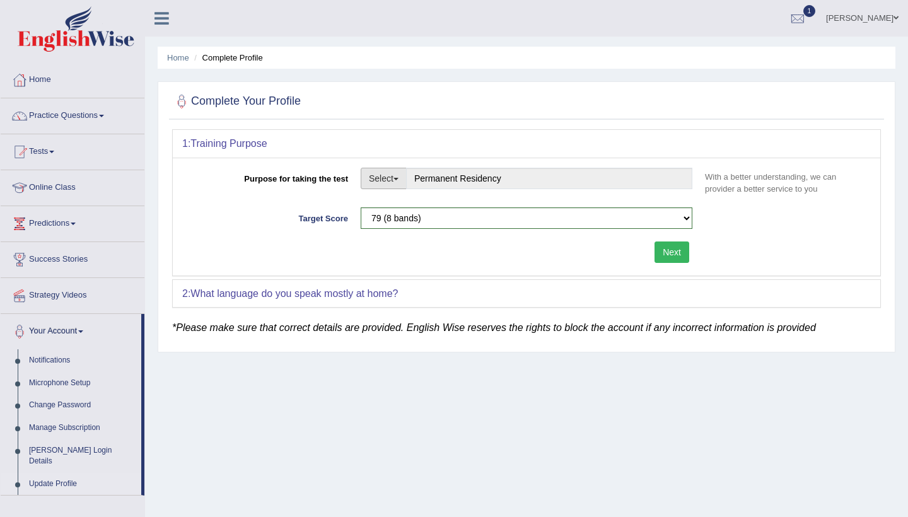
click at [388, 181] on button "Select" at bounding box center [384, 178] width 46 height 21
click at [402, 219] on link "Permanent Residency" at bounding box center [417, 222] width 112 height 16
click at [672, 231] on div "Please select the correct value 50 (6 bands) 58 (6.5 bands) 65 (7 bands) 79 (8 …" at bounding box center [526, 221] width 344 height 28
click at [677, 257] on button "Next" at bounding box center [672, 252] width 35 height 21
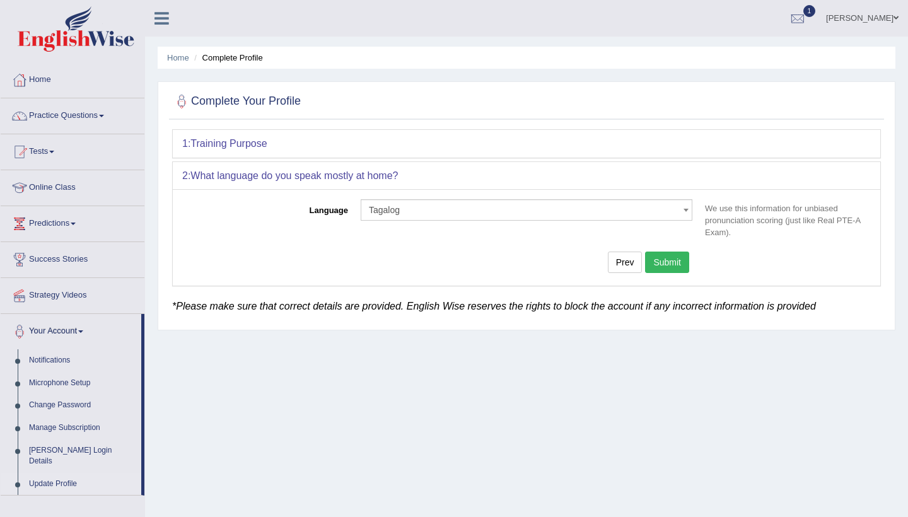
click at [666, 257] on button "Submit" at bounding box center [667, 262] width 44 height 21
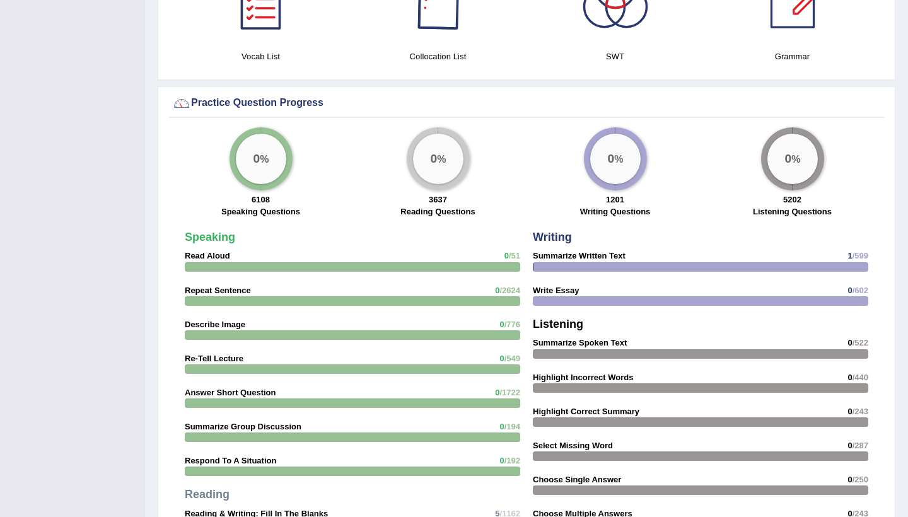
scroll to position [900, 0]
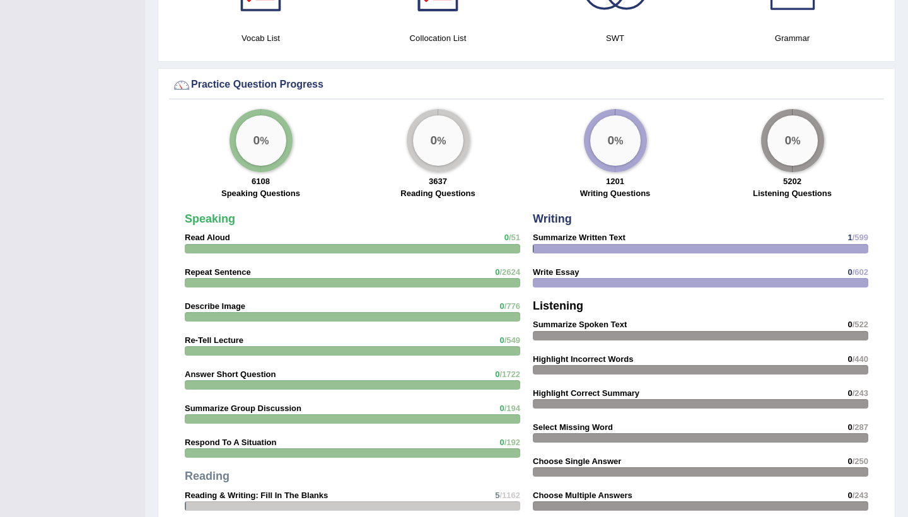
click at [451, 249] on div at bounding box center [352, 248] width 335 height 9
click at [269, 143] on div "0 %" at bounding box center [261, 140] width 50 height 50
click at [241, 253] on div "Speaking Read Aloud 0 /51 Repeat Sentence 0 /2624 Describe Image 0 /776 Re-Tell…" at bounding box center [352, 433] width 348 height 453
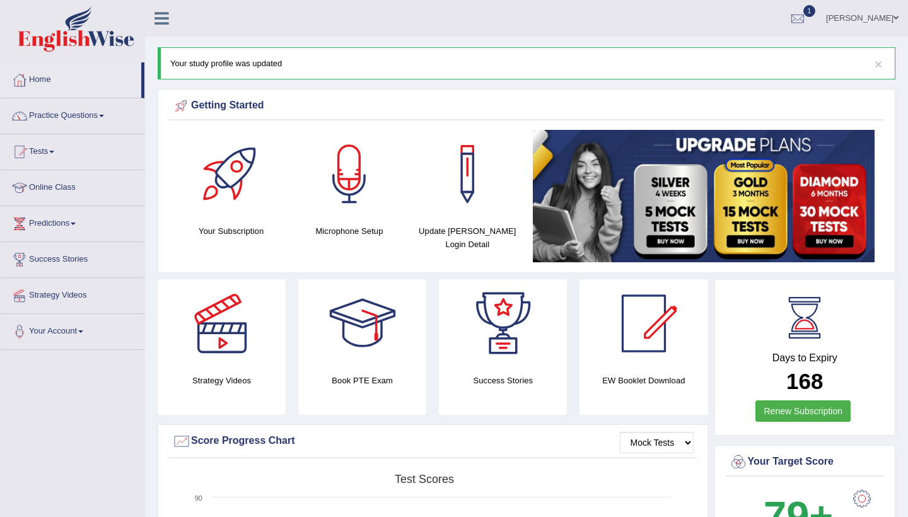
scroll to position [0, 0]
click at [65, 115] on link "Practice Questions" at bounding box center [73, 114] width 144 height 32
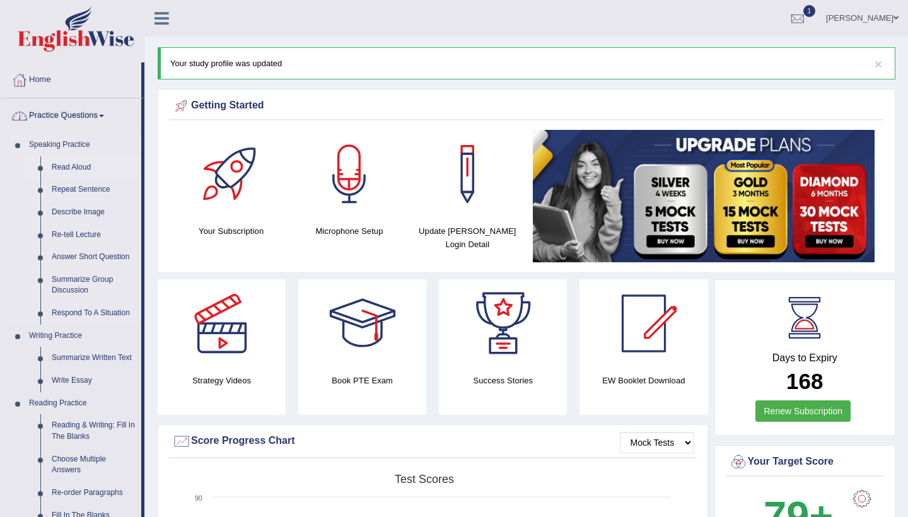
click at [68, 165] on link "Read Aloud" at bounding box center [93, 167] width 95 height 23
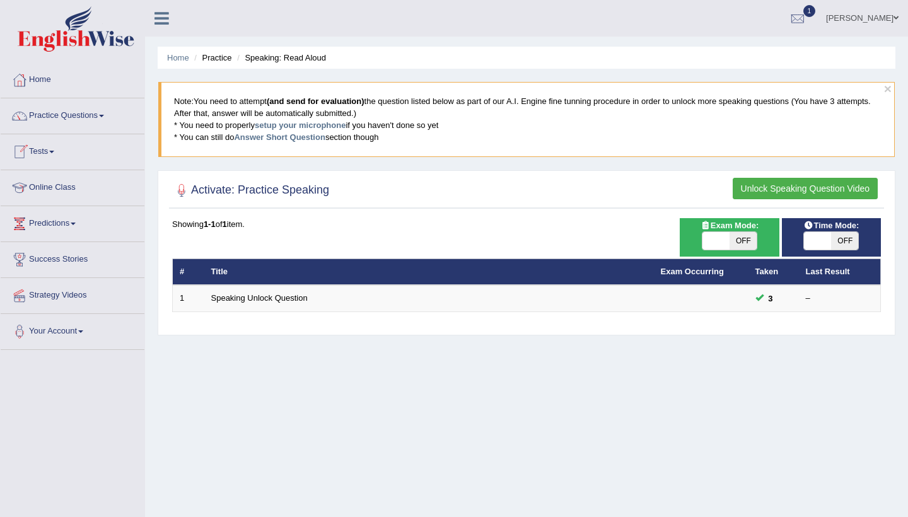
click at [824, 239] on span at bounding box center [817, 241] width 27 height 18
click at [842, 240] on span "OFF" at bounding box center [844, 241] width 27 height 18
checkbox input "true"
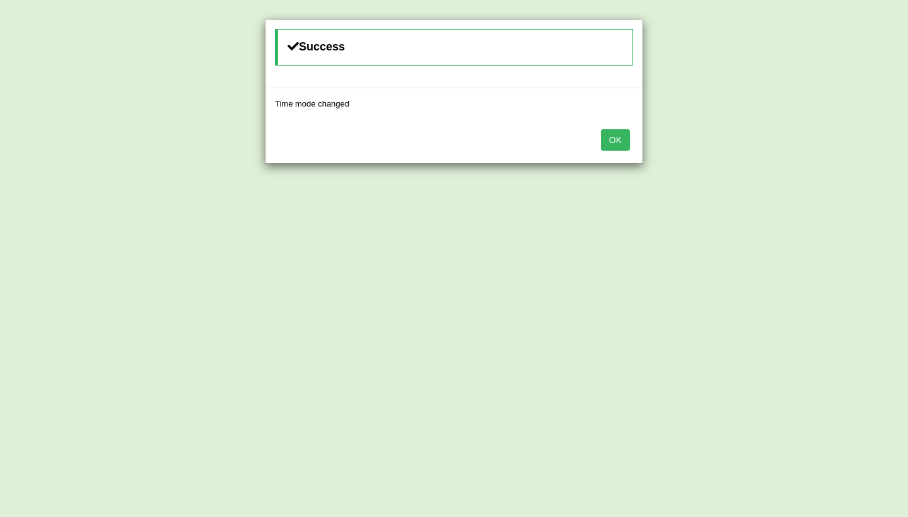
click at [612, 144] on button "OK" at bounding box center [615, 139] width 29 height 21
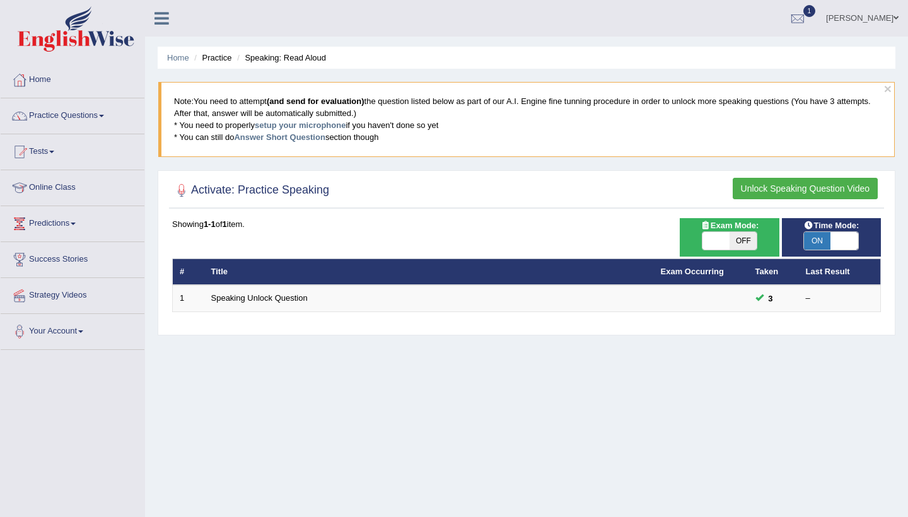
click at [718, 241] on span at bounding box center [715, 241] width 27 height 18
checkbox input "true"
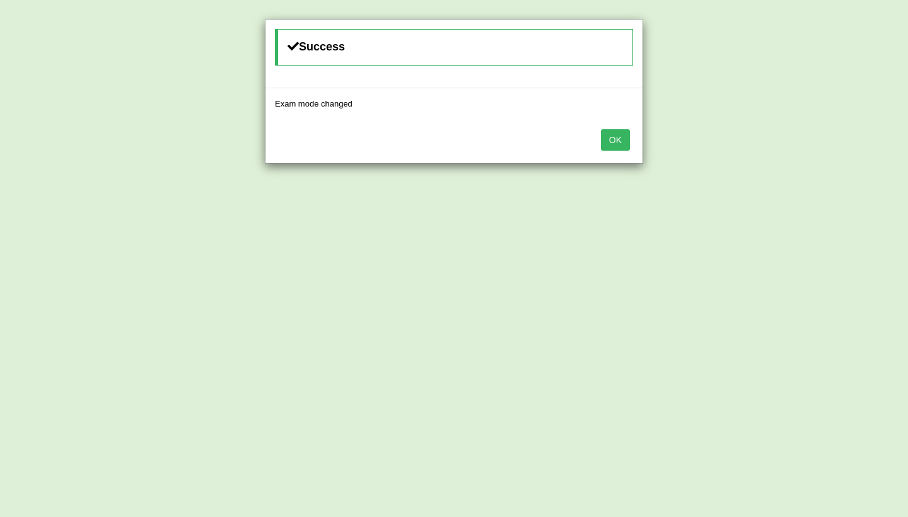
click at [638, 150] on div "OK" at bounding box center [453, 141] width 377 height 44
click at [614, 134] on button "OK" at bounding box center [615, 139] width 29 height 21
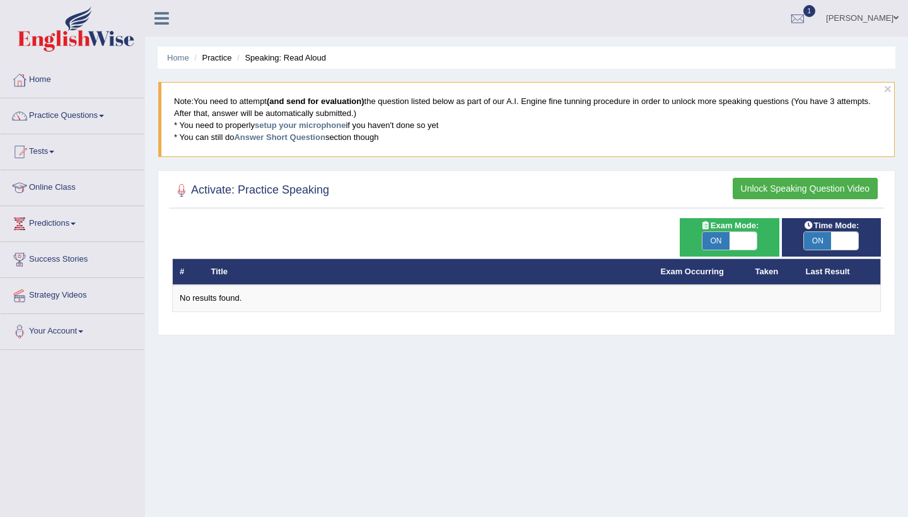
click at [759, 190] on button "Unlock Speaking Question Video" at bounding box center [805, 188] width 145 height 21
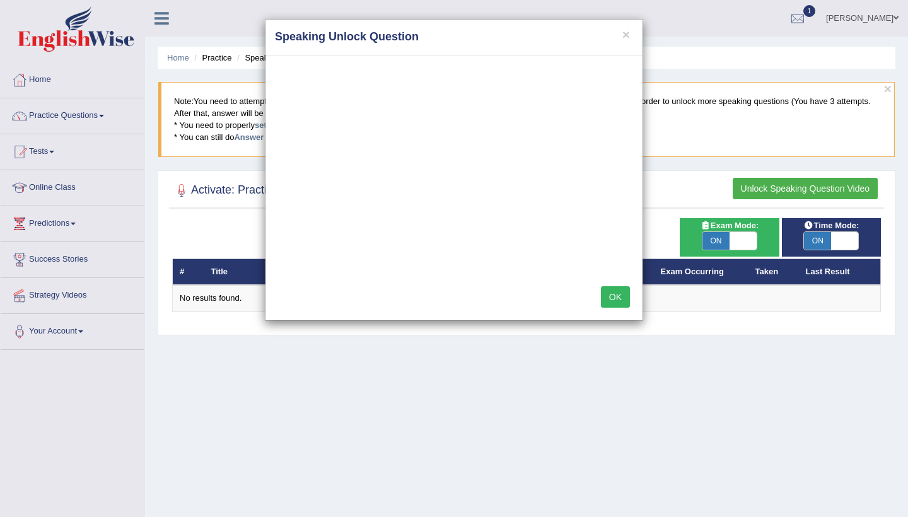
click at [623, 296] on button "OK" at bounding box center [615, 296] width 29 height 21
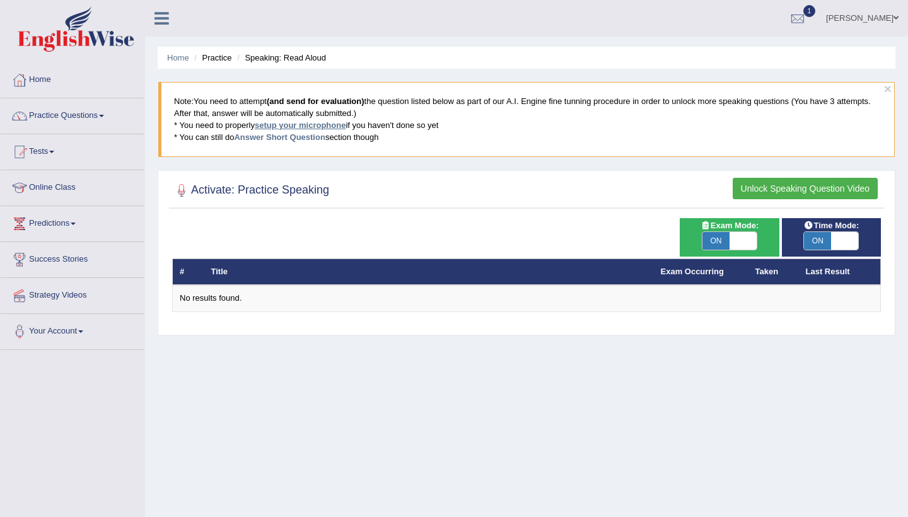
click at [307, 126] on link "setup your microphone" at bounding box center [300, 124] width 91 height 9
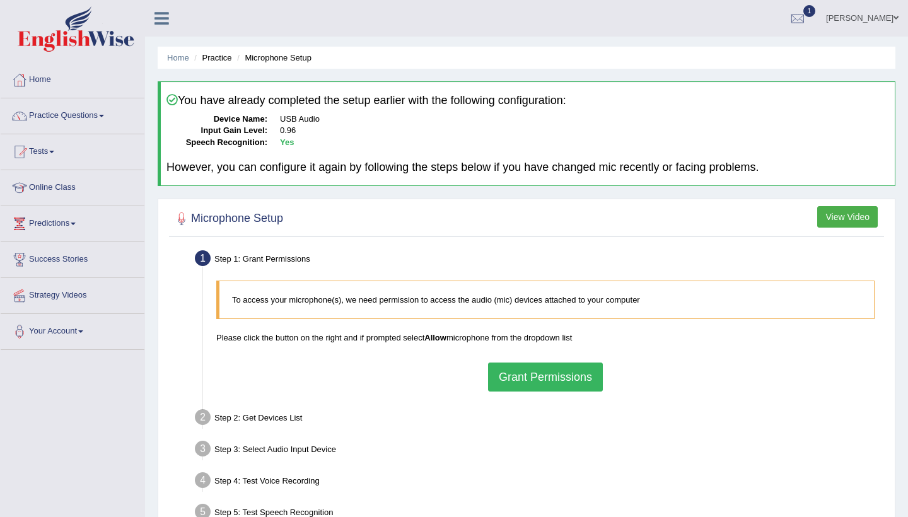
scroll to position [73, 0]
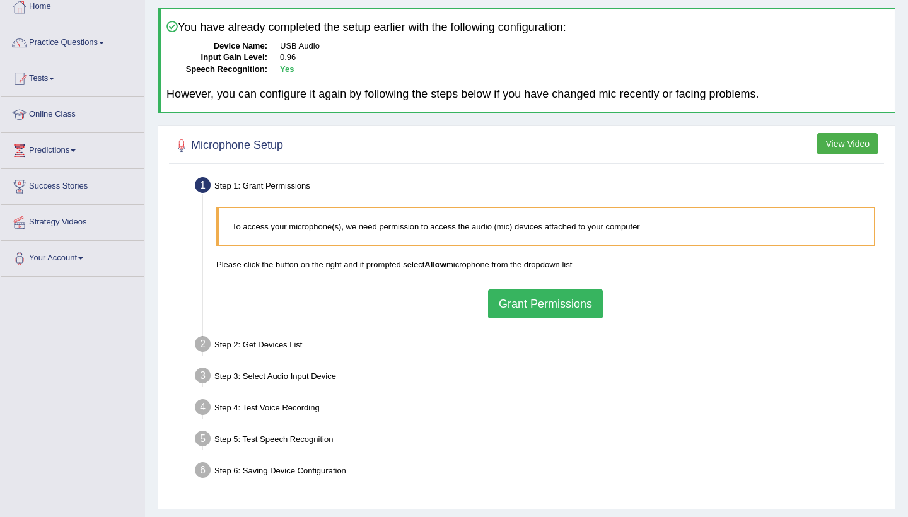
click at [569, 297] on button "Grant Permissions" at bounding box center [545, 303] width 115 height 29
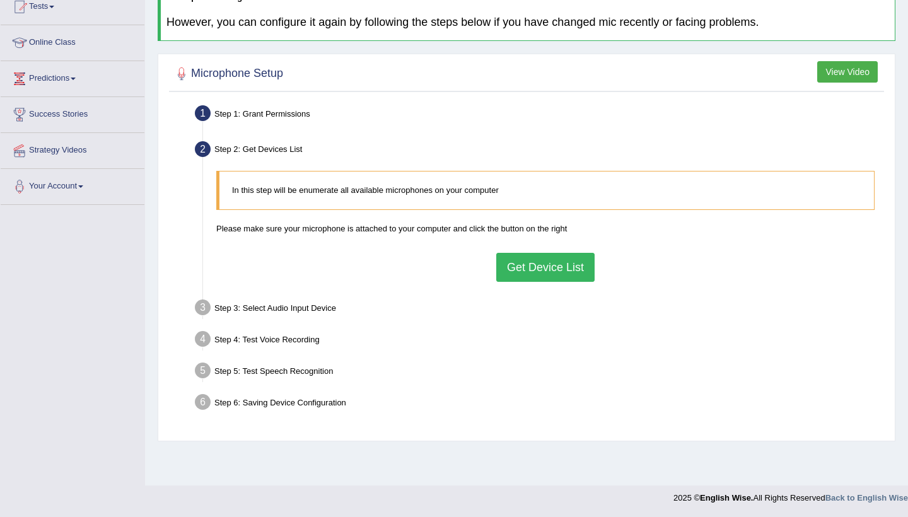
scroll to position [145, 0]
click at [521, 259] on button "Get Device List" at bounding box center [545, 267] width 98 height 29
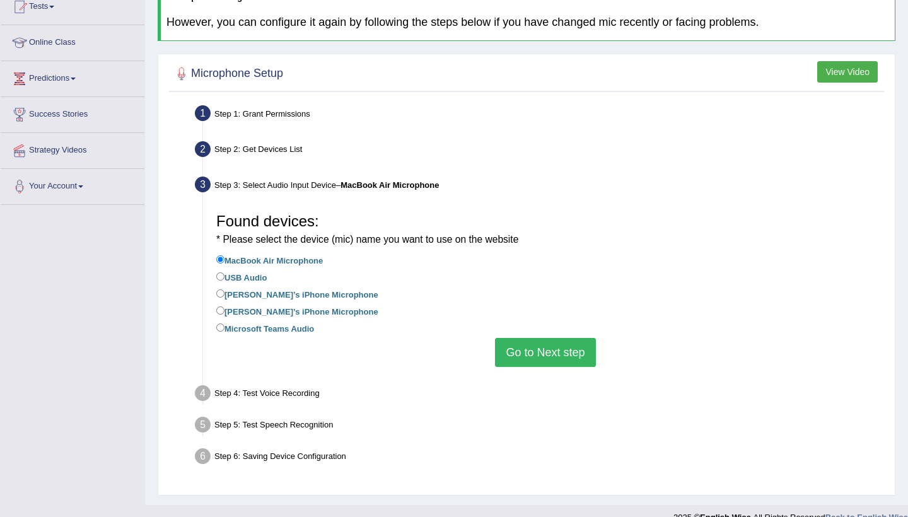
click at [250, 270] on label "USB Audio" at bounding box center [241, 277] width 50 height 14
click at [224, 272] on input "USB Audio" at bounding box center [220, 276] width 8 height 8
radio input "true"
click at [535, 341] on button "Go to Next step" at bounding box center [545, 352] width 100 height 29
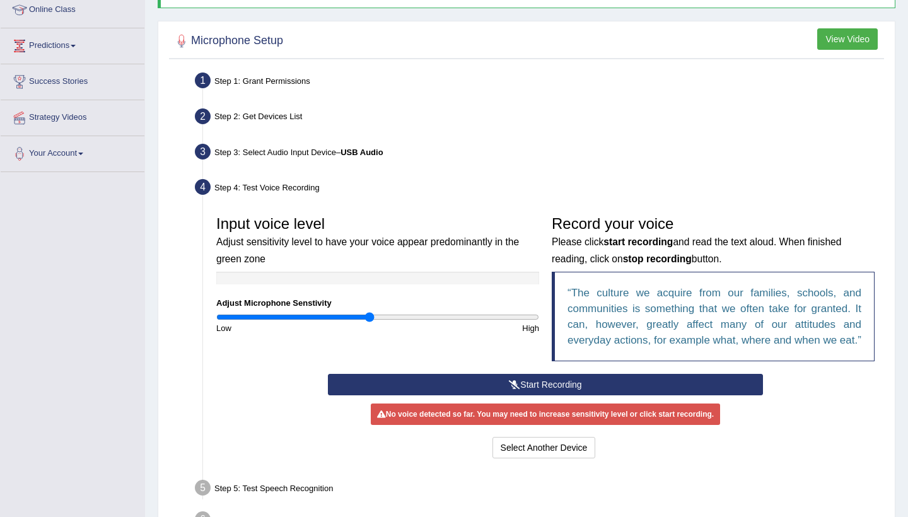
scroll to position [180, 0]
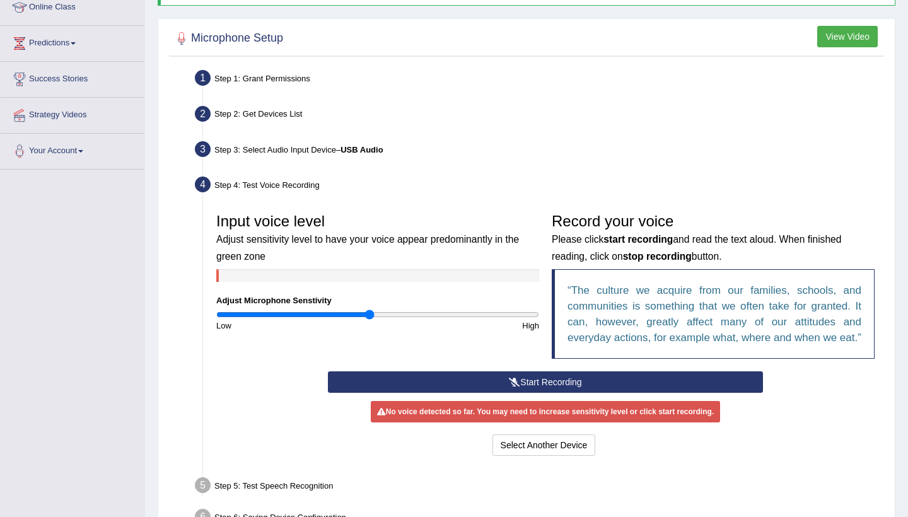
click at [532, 385] on button "Start Recording" at bounding box center [545, 381] width 434 height 21
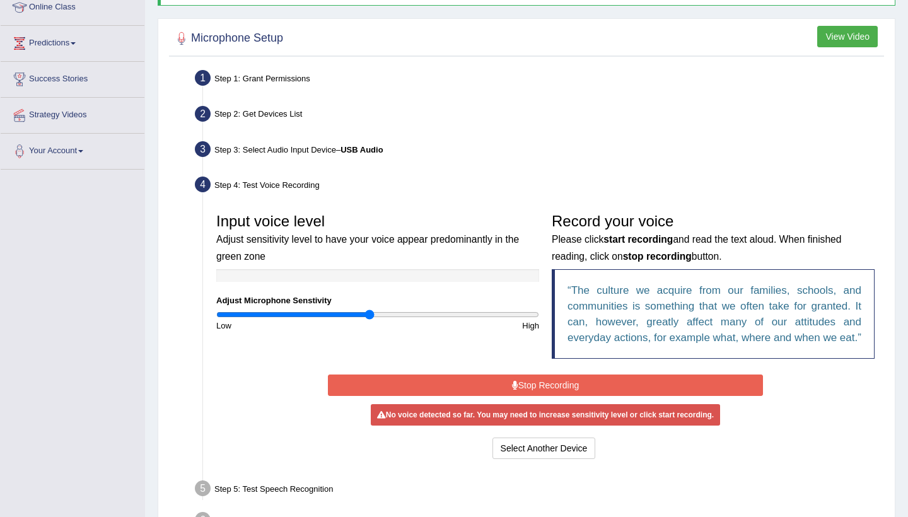
click at [532, 396] on button "Stop Recording" at bounding box center [545, 385] width 434 height 21
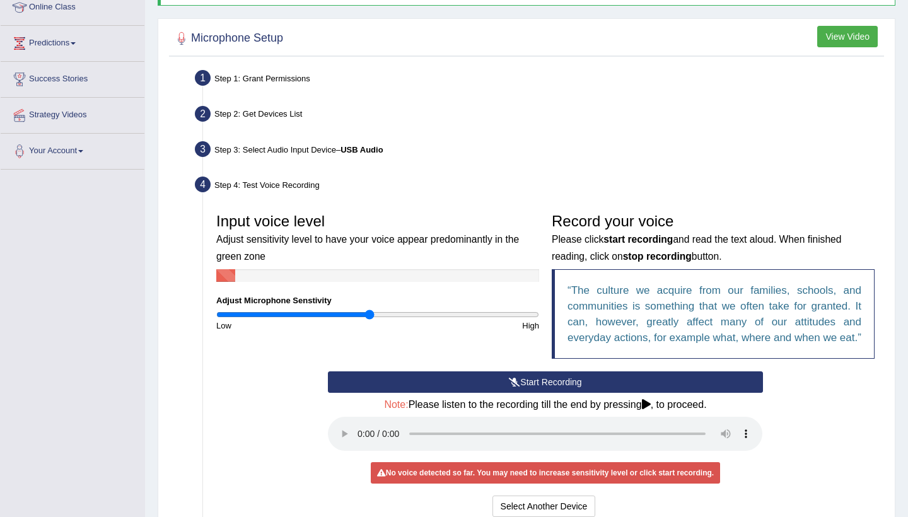
click at [571, 393] on button "Start Recording" at bounding box center [545, 381] width 434 height 21
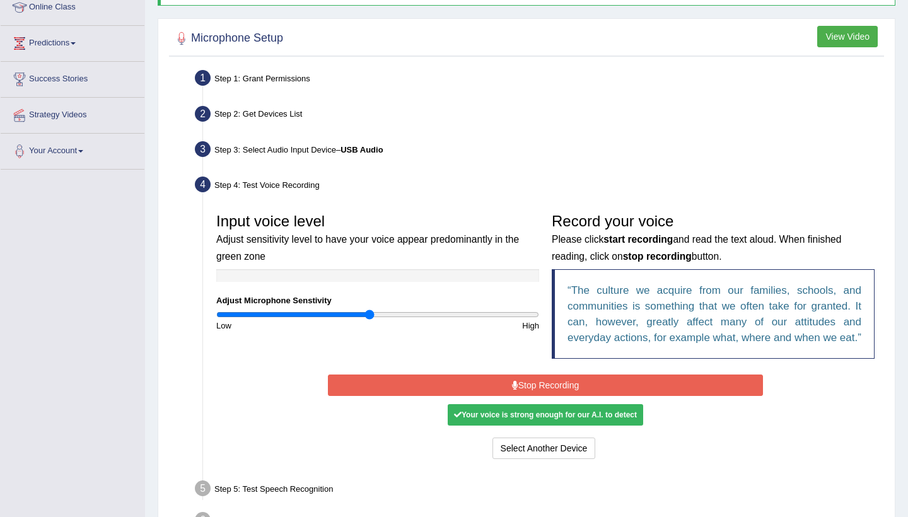
click at [571, 396] on button "Stop Recording" at bounding box center [545, 385] width 434 height 21
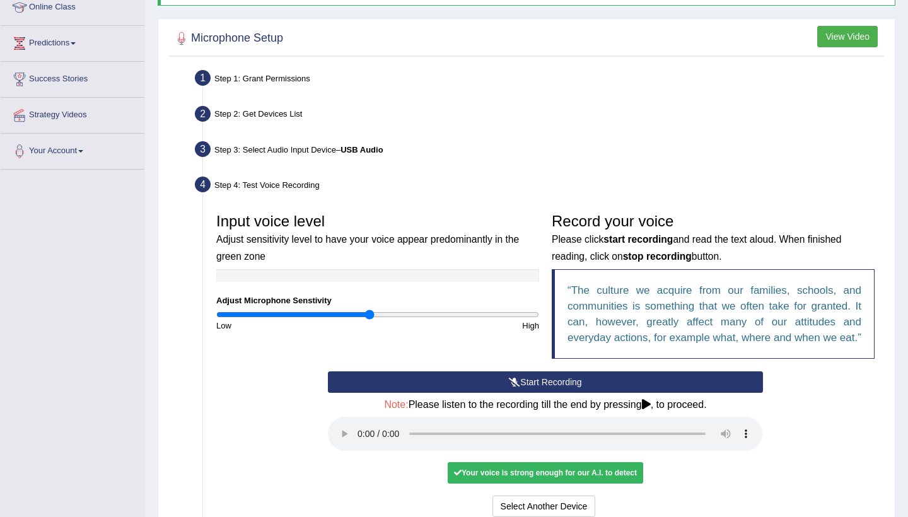
click at [360, 443] on audio at bounding box center [545, 434] width 434 height 34
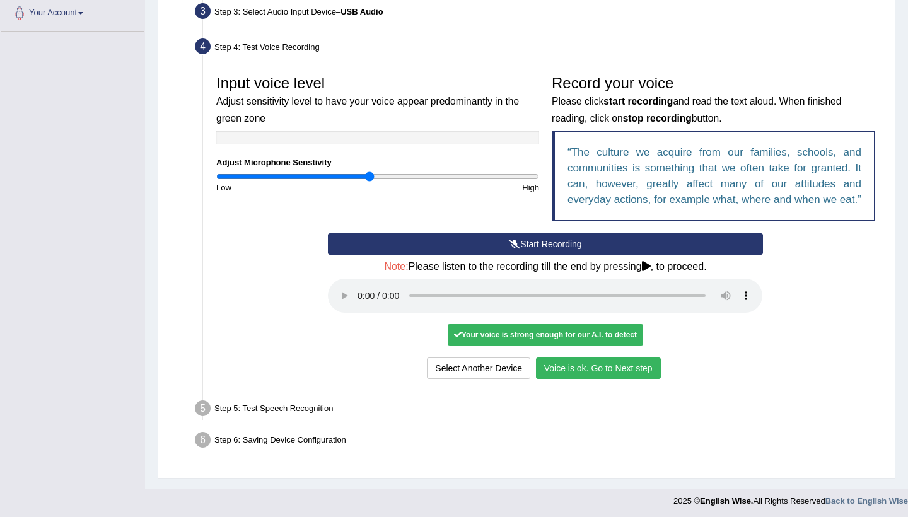
click at [598, 365] on button "Voice is ok. Go to Next step" at bounding box center [598, 368] width 125 height 21
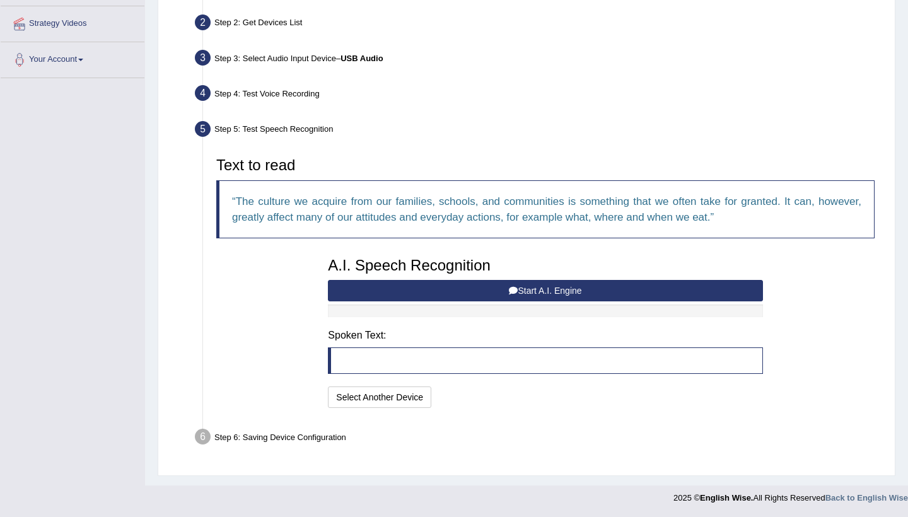
scroll to position [269, 0]
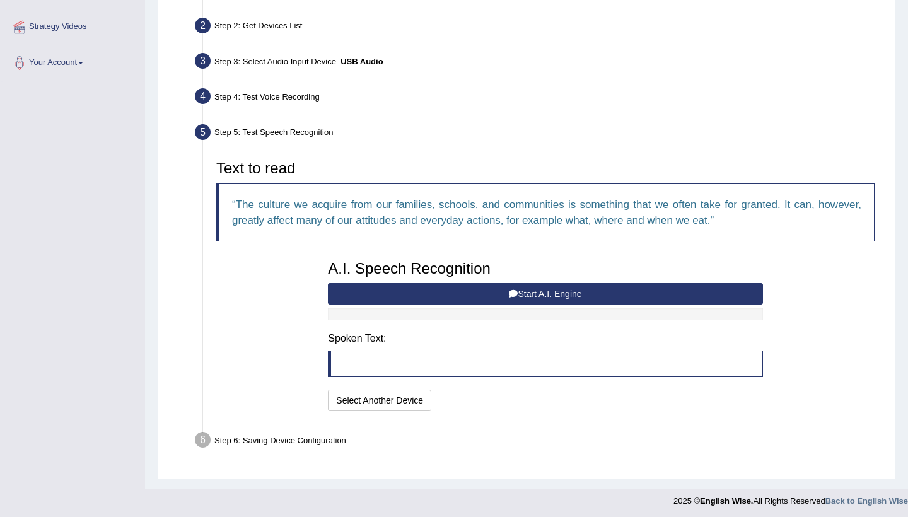
click at [428, 301] on button "Start A.I. Engine" at bounding box center [545, 293] width 434 height 21
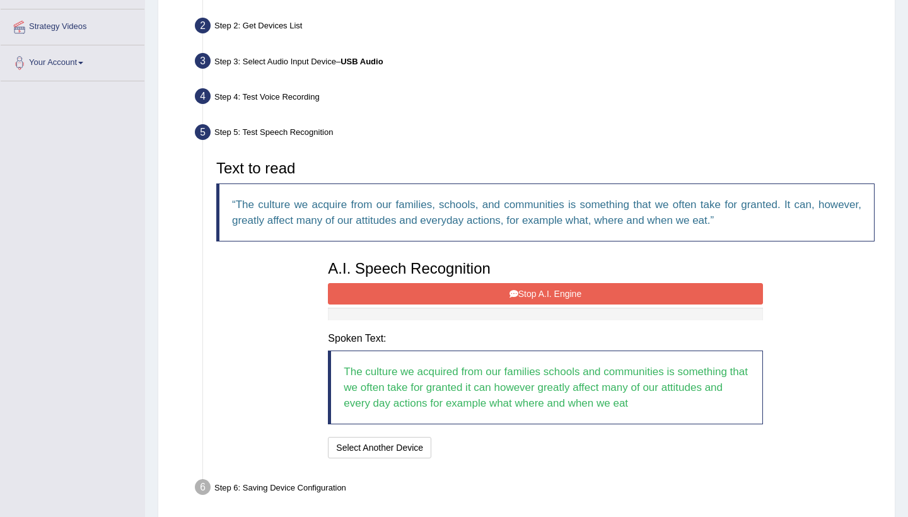
click at [457, 284] on button "Stop A.I. Engine" at bounding box center [545, 293] width 434 height 21
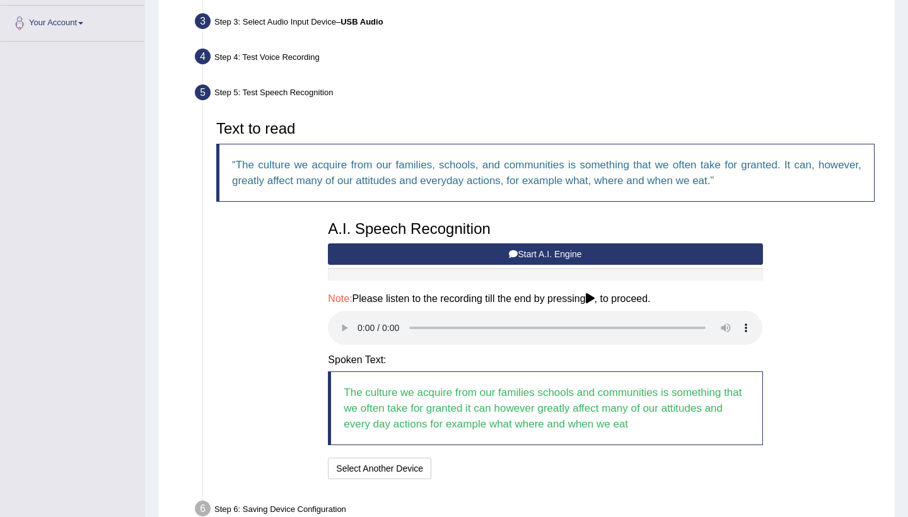
scroll to position [332, 0]
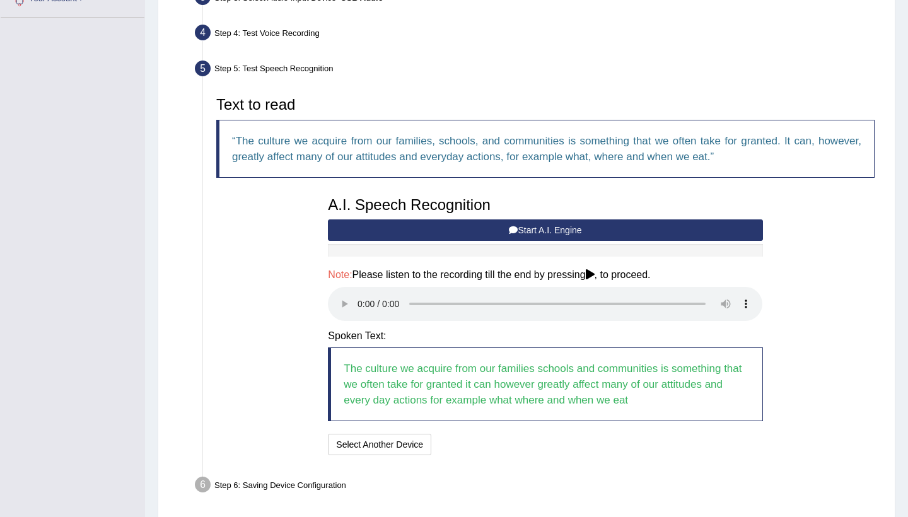
click at [358, 294] on audio at bounding box center [545, 304] width 434 height 34
drag, startPoint x: 458, startPoint y: 293, endPoint x: 479, endPoint y: 293, distance: 20.8
click at [479, 293] on audio at bounding box center [545, 304] width 434 height 34
drag, startPoint x: 483, startPoint y: 293, endPoint x: 624, endPoint y: 300, distance: 141.4
click at [624, 300] on audio at bounding box center [545, 304] width 434 height 34
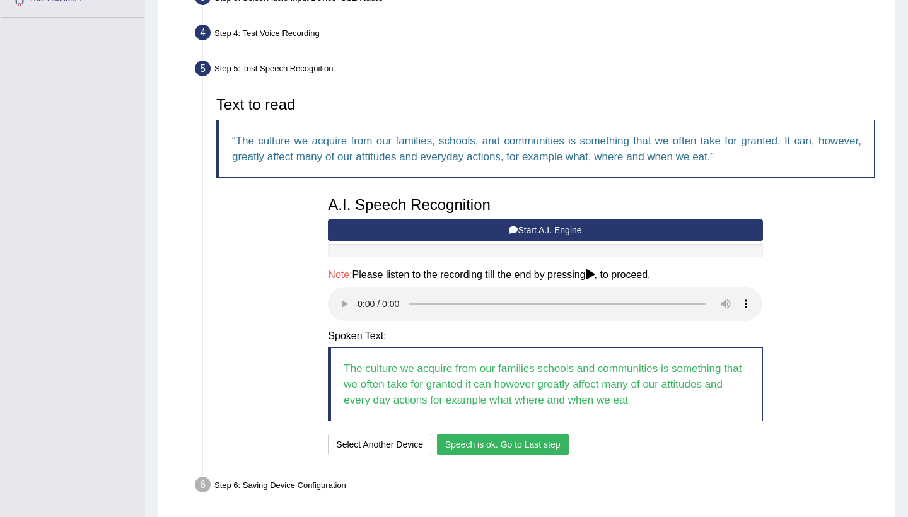
click at [512, 435] on button "Speech is ok. Go to Last step" at bounding box center [503, 444] width 132 height 21
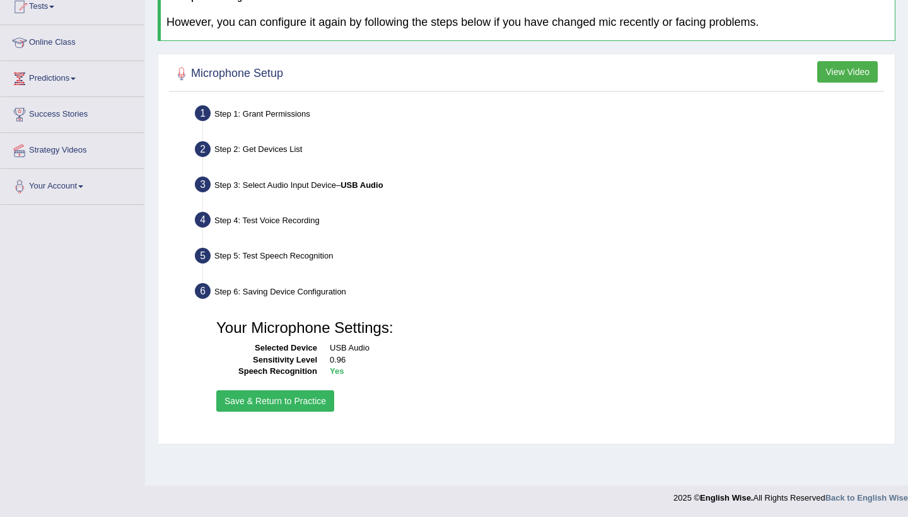
scroll to position [145, 0]
click at [302, 392] on button "Save & Return to Practice" at bounding box center [275, 400] width 118 height 21
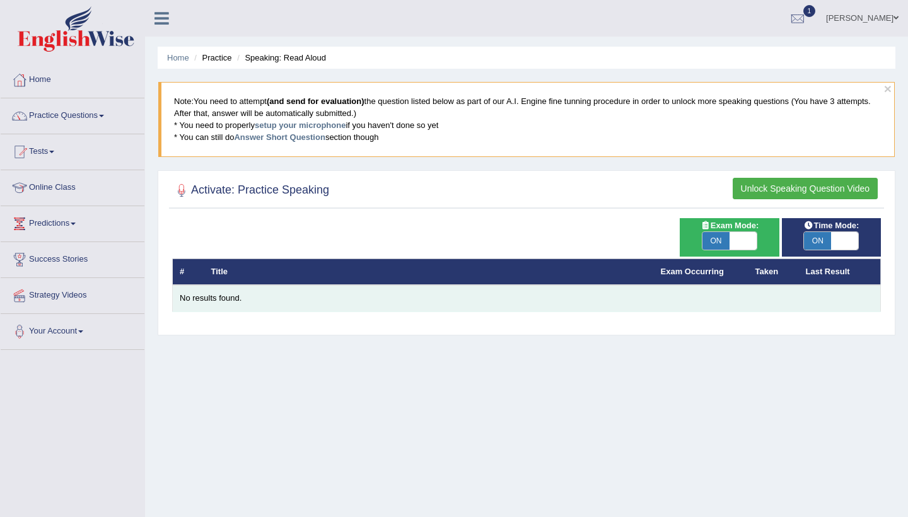
click at [576, 297] on div "No results found." at bounding box center [527, 299] width 694 height 12
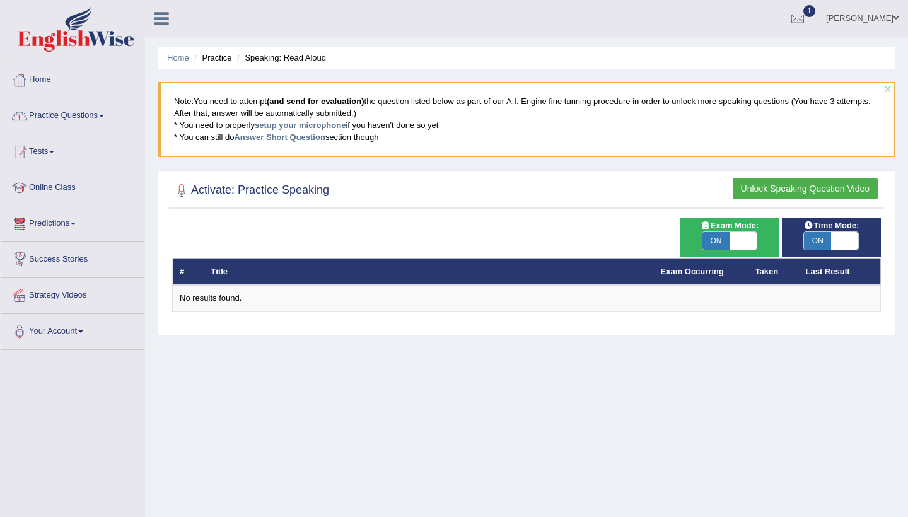
click at [84, 117] on link "Practice Questions" at bounding box center [73, 114] width 144 height 32
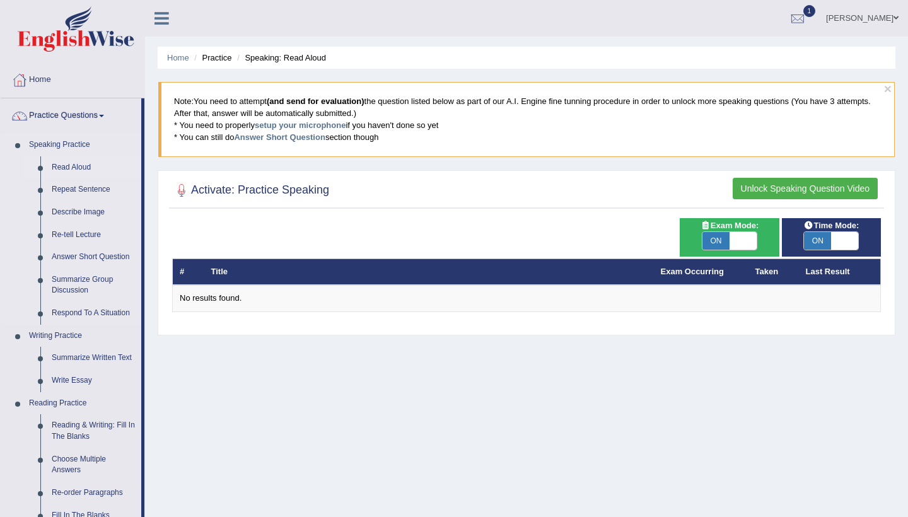
click at [74, 171] on link "Read Aloud" at bounding box center [93, 167] width 95 height 23
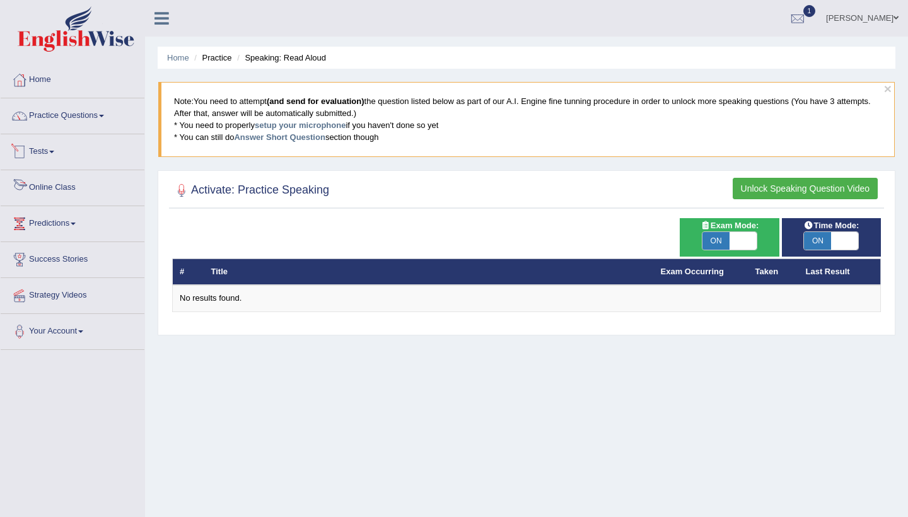
click at [231, 54] on li "Practice" at bounding box center [211, 58] width 40 height 12
click at [218, 59] on li "Practice" at bounding box center [211, 58] width 40 height 12
click at [105, 84] on link "Home" at bounding box center [73, 78] width 144 height 32
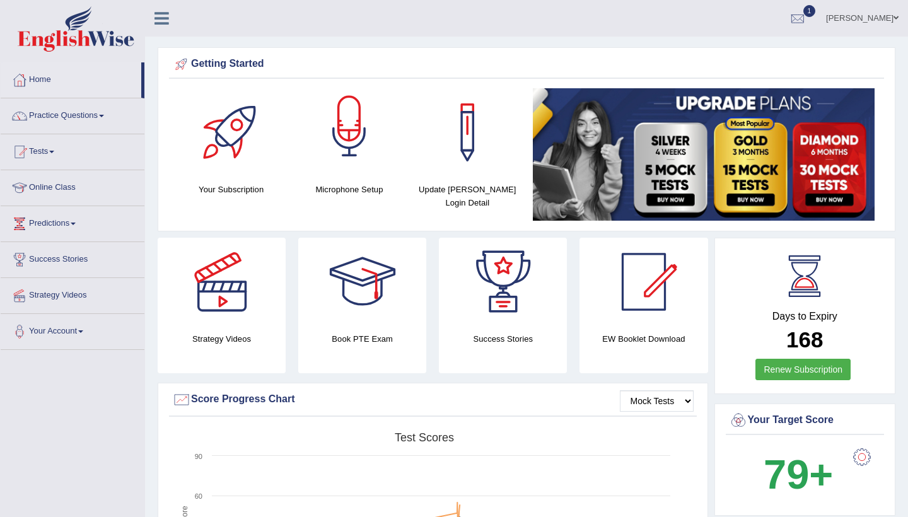
click at [191, 122] on div at bounding box center [231, 132] width 88 height 88
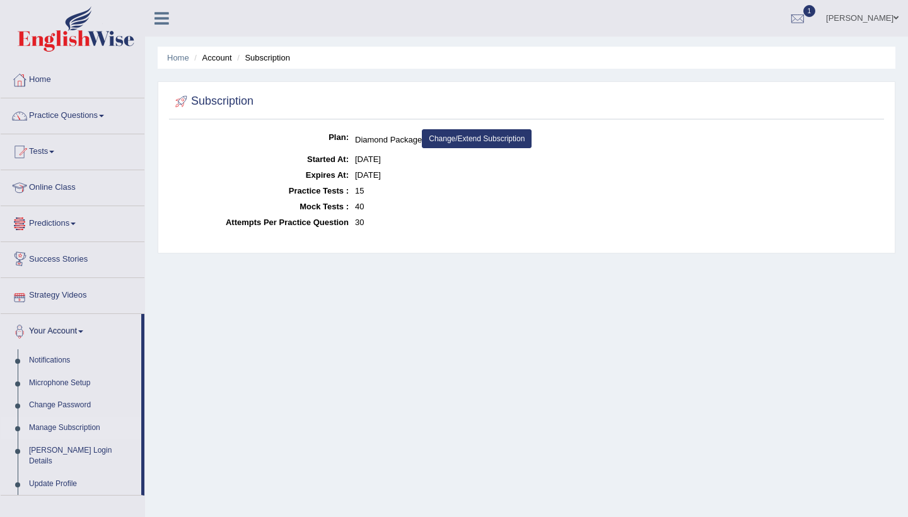
click at [76, 222] on link "Predictions" at bounding box center [73, 222] width 144 height 32
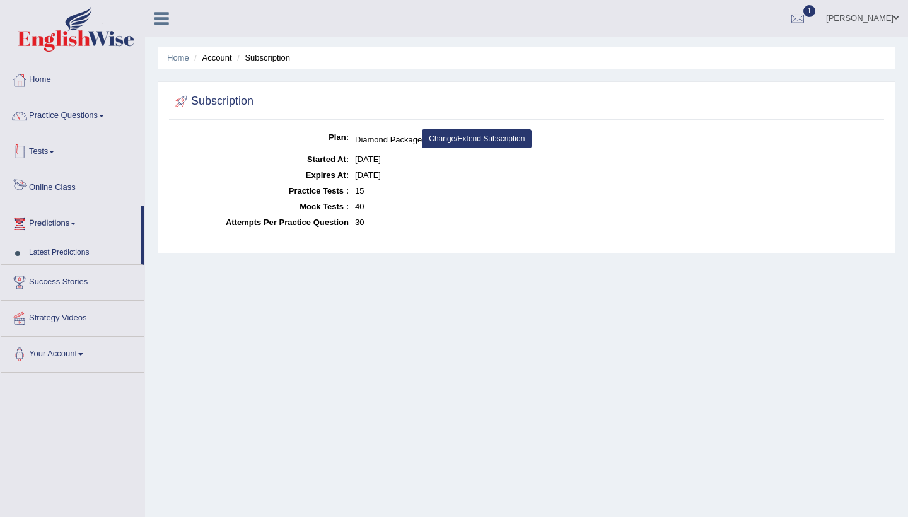
click at [57, 155] on link "Tests" at bounding box center [73, 150] width 144 height 32
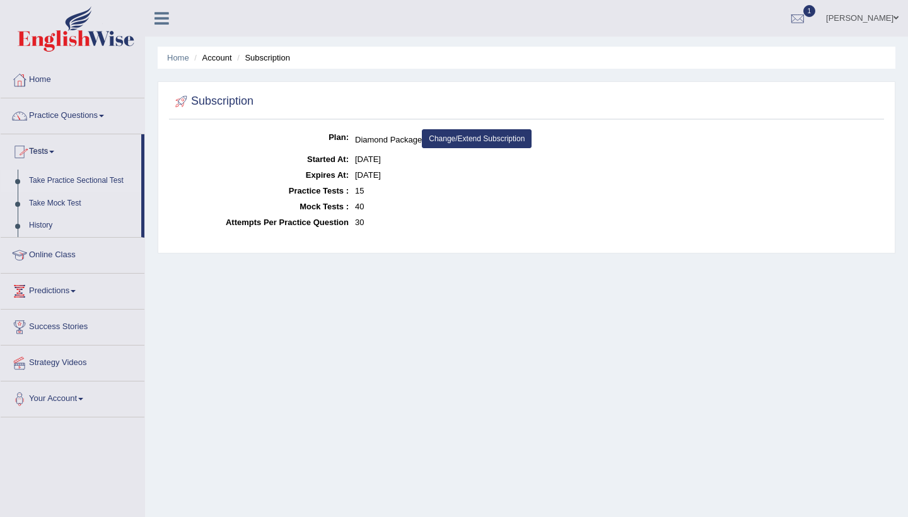
click at [61, 181] on link "Take Practice Sectional Test" at bounding box center [82, 181] width 118 height 23
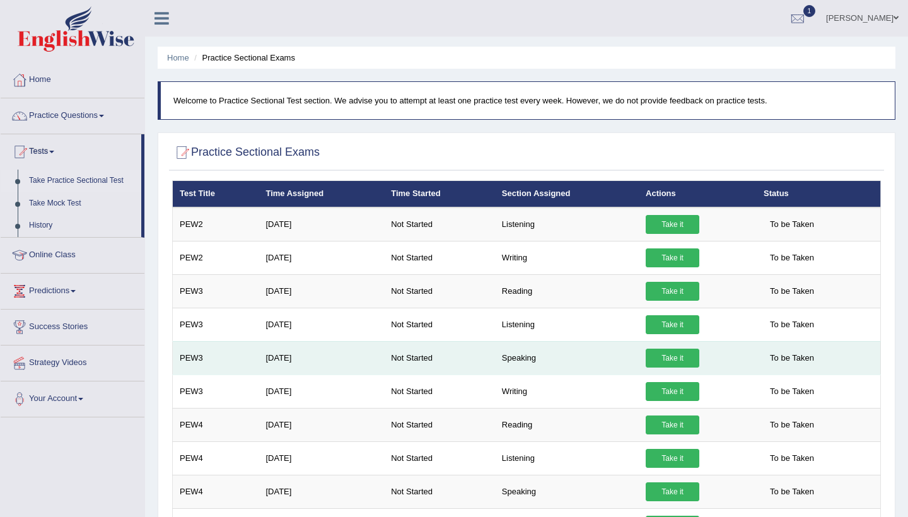
scroll to position [223, 0]
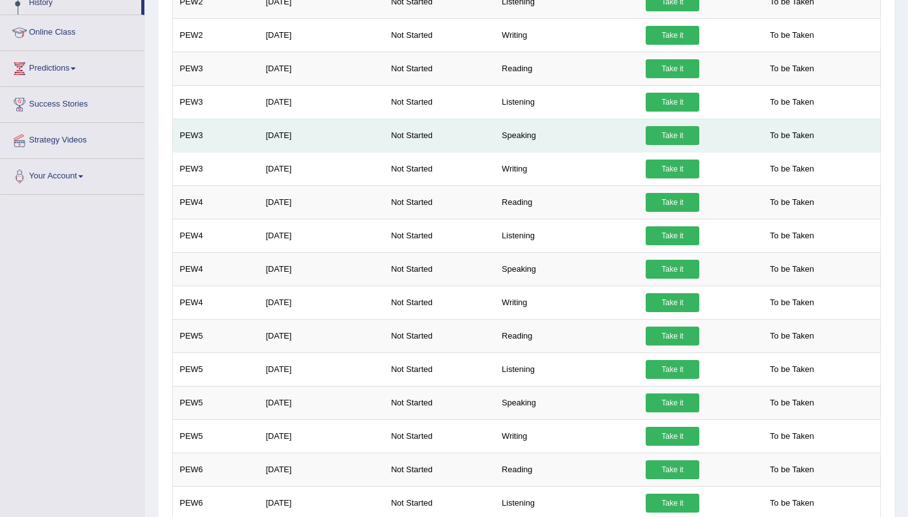
click at [670, 136] on link "Take it" at bounding box center [673, 135] width 54 height 19
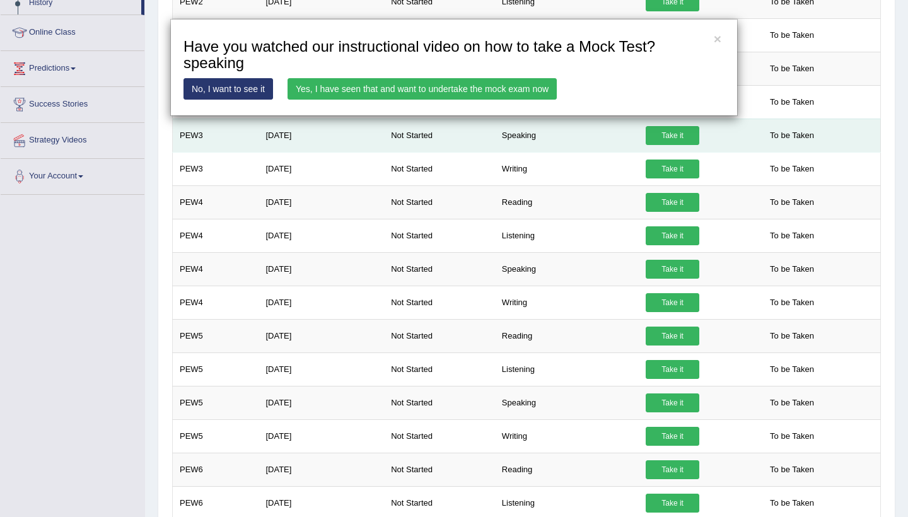
click at [670, 136] on div "× Have you watched our instructional video on how to take a Mock Test?speaking …" at bounding box center [454, 258] width 908 height 517
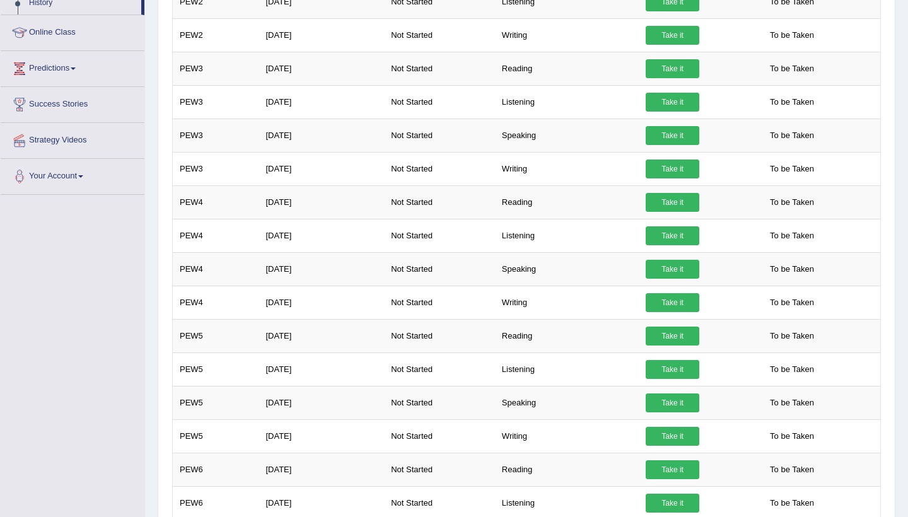
scroll to position [0, 0]
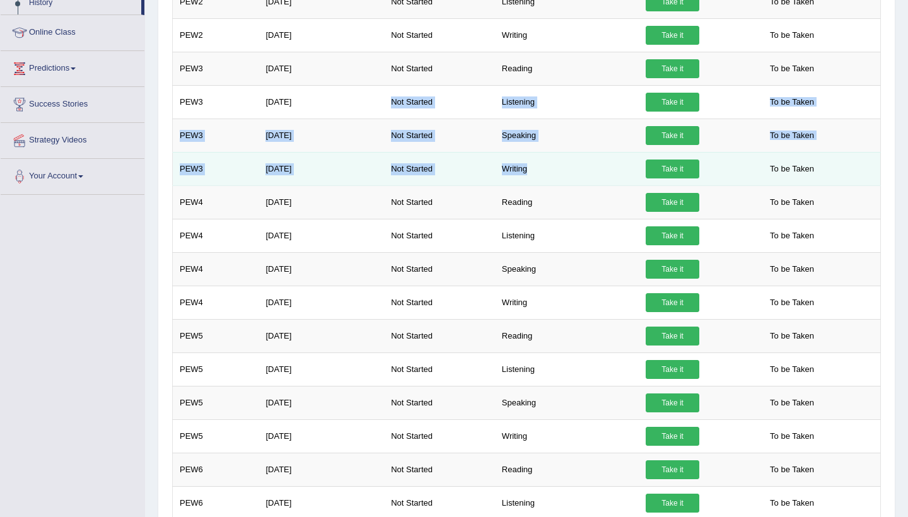
drag, startPoint x: 475, startPoint y: 85, endPoint x: 556, endPoint y: 182, distance: 125.9
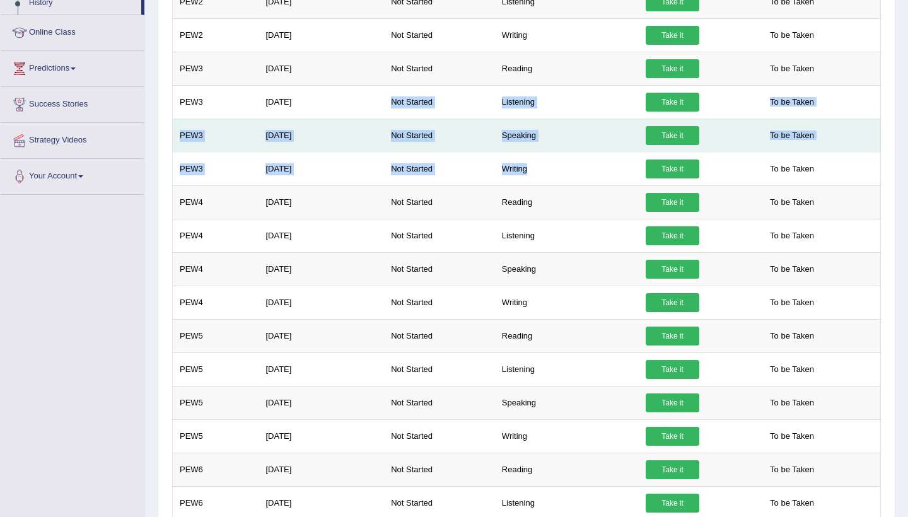
click at [659, 133] on link "Take it" at bounding box center [673, 135] width 54 height 19
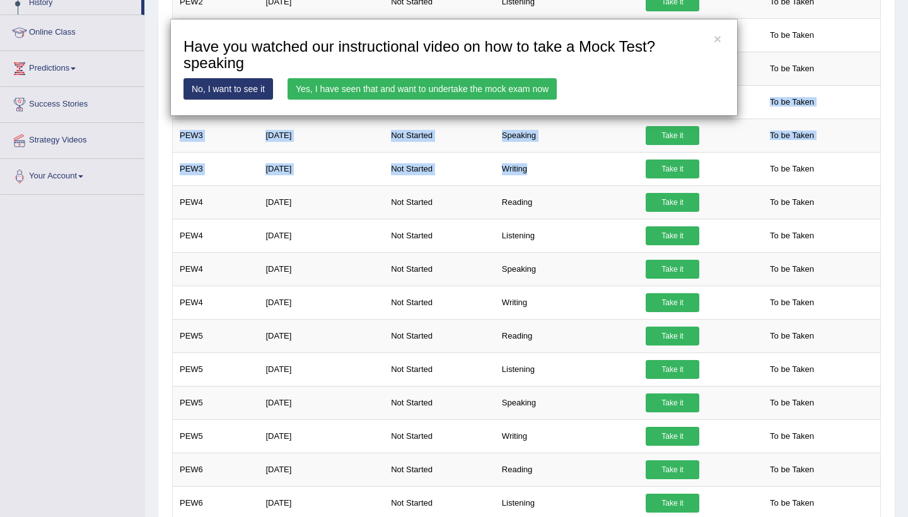
click at [458, 86] on link "Yes, I have seen that and want to undertake the mock exam now" at bounding box center [422, 88] width 269 height 21
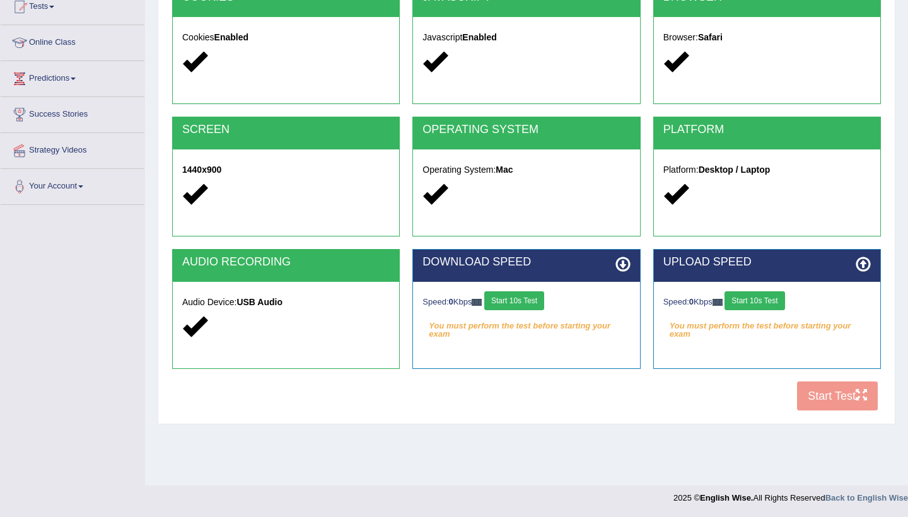
scroll to position [145, 0]
click at [529, 305] on button "Start 10s Test" at bounding box center [514, 300] width 60 height 19
click at [748, 309] on div "Speed: 0 Kbps Start 10s Test" at bounding box center [766, 302] width 207 height 22
click at [755, 303] on button "Start 10s Test" at bounding box center [755, 300] width 60 height 19
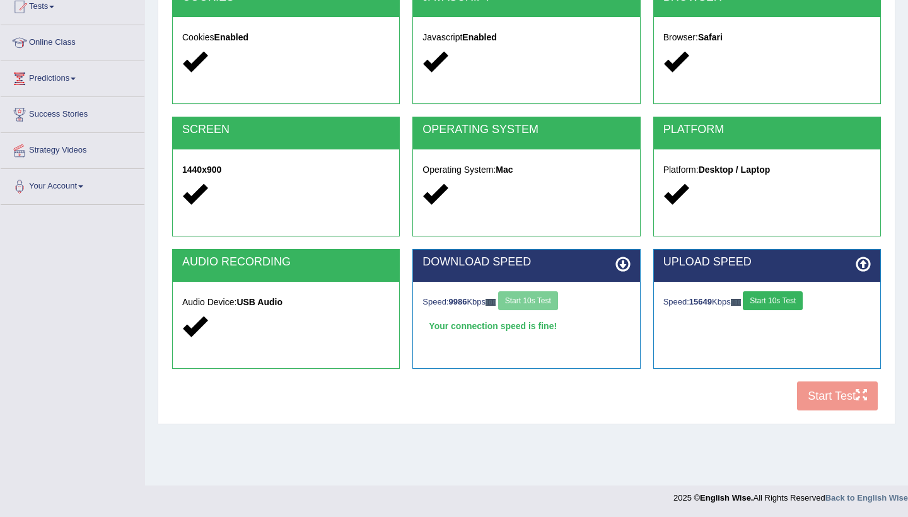
click at [786, 306] on button "Start 10s Test" at bounding box center [773, 300] width 60 height 19
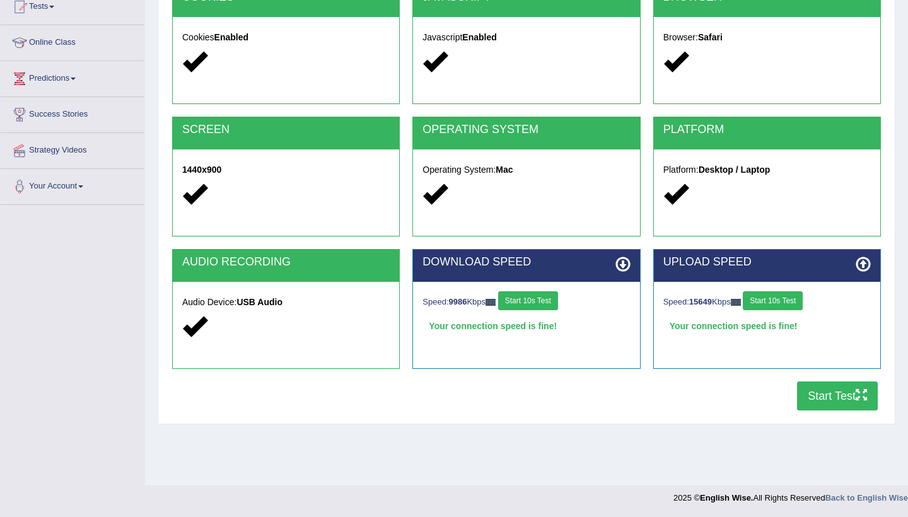
click at [822, 409] on button "Start Test" at bounding box center [837, 396] width 81 height 29
